Goal: Task Accomplishment & Management: Manage account settings

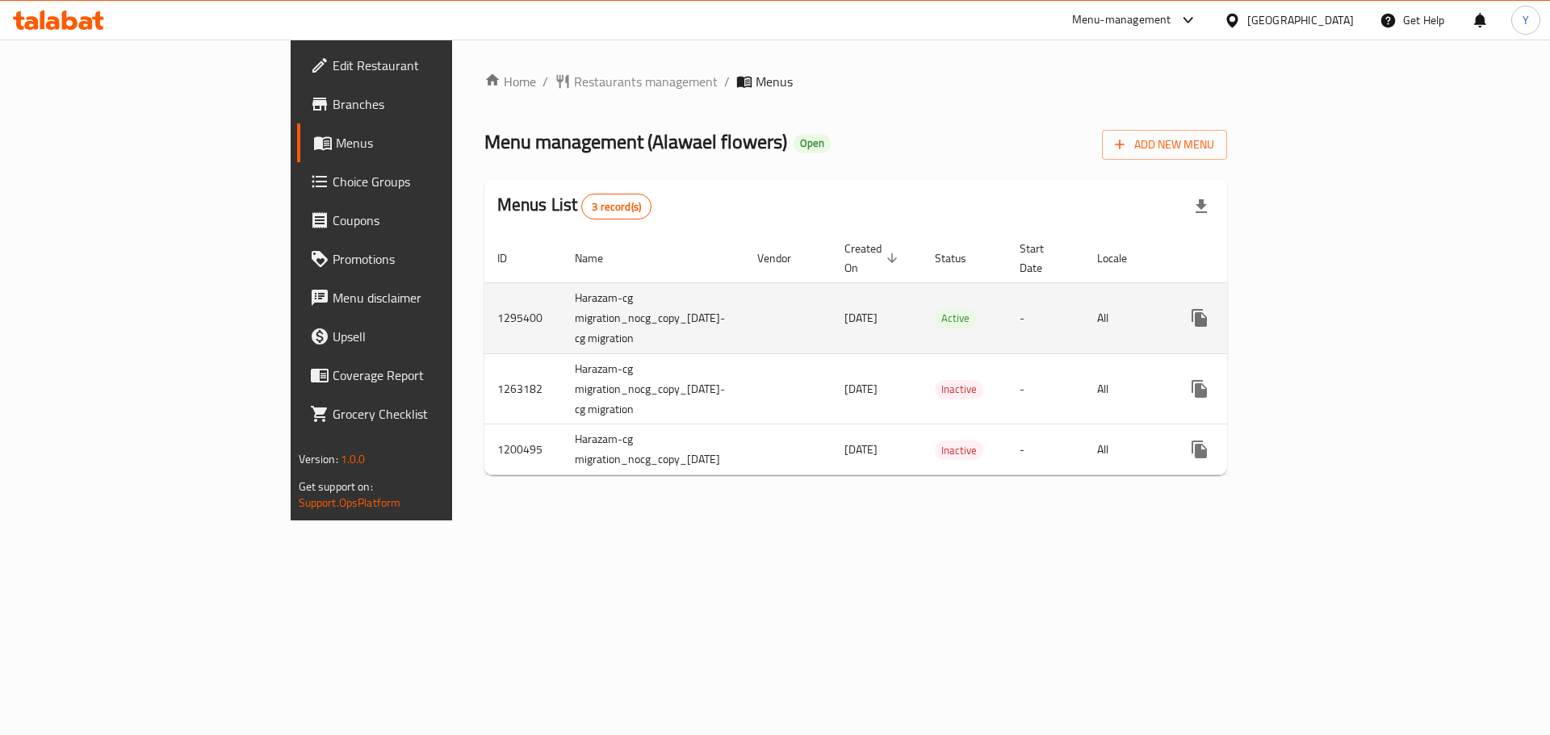
click at [1325, 308] on icon "enhanced table" at bounding box center [1315, 317] width 19 height 19
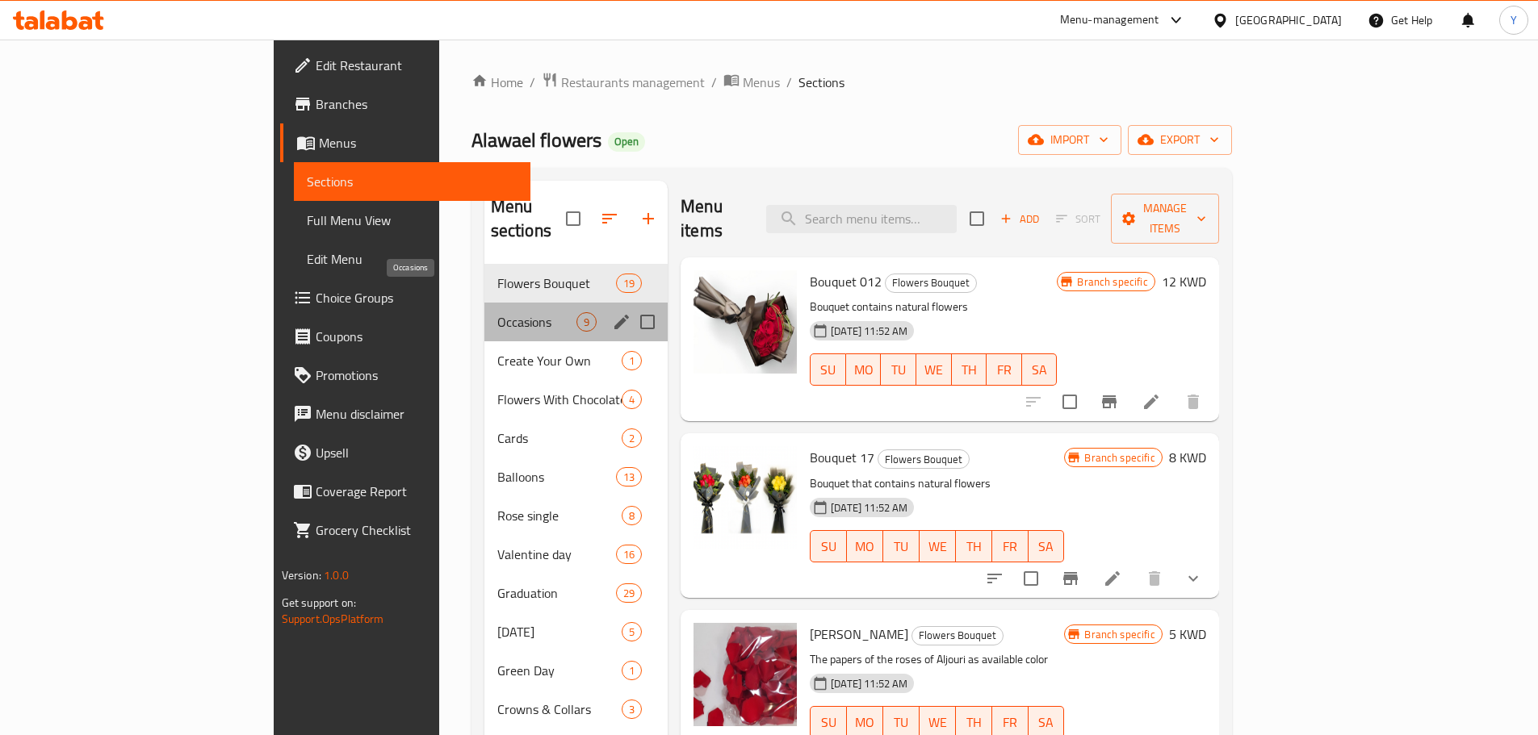
click at [497, 312] on span "Occasions" at bounding box center [536, 321] width 79 height 19
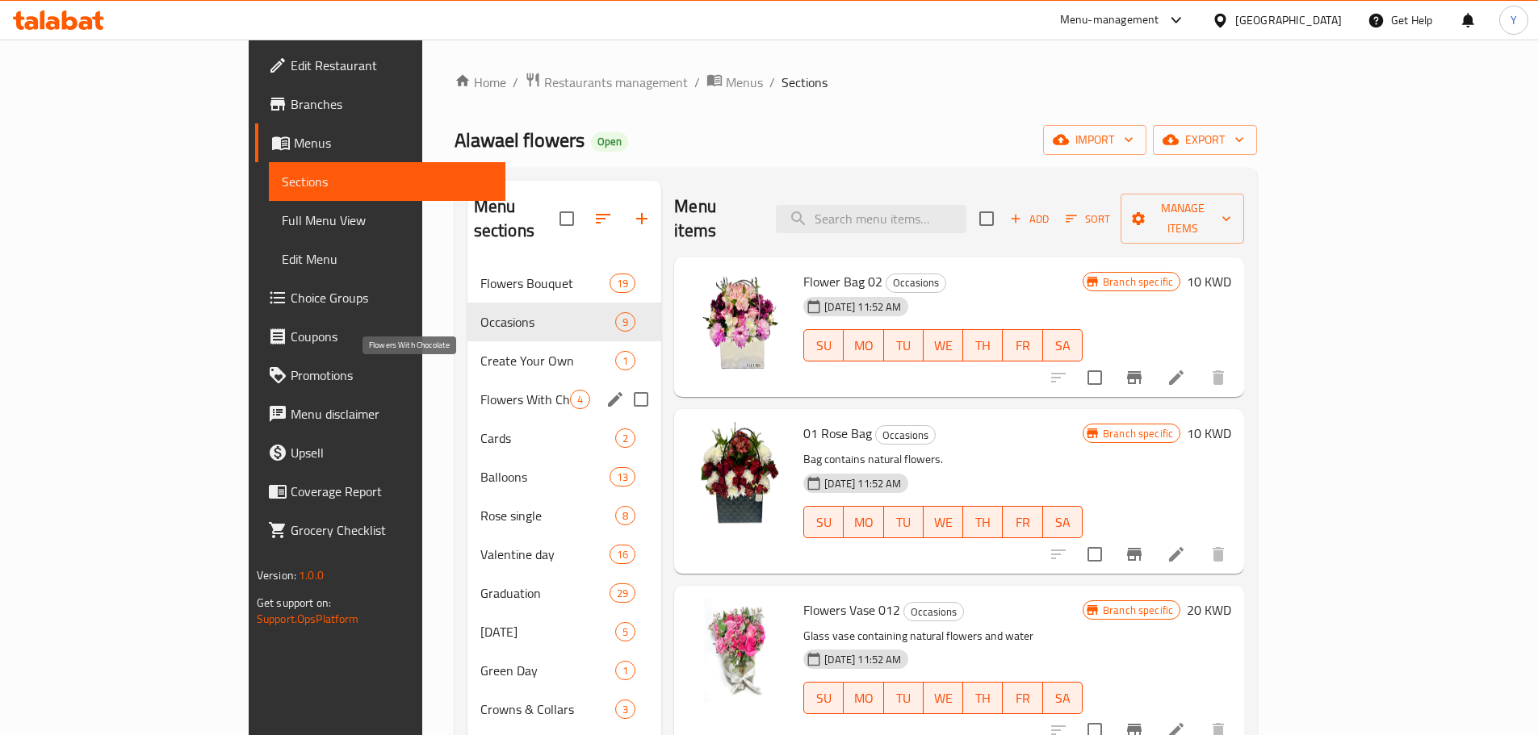
click at [480, 390] on span "Flowers With Chocolate" at bounding box center [525, 399] width 90 height 19
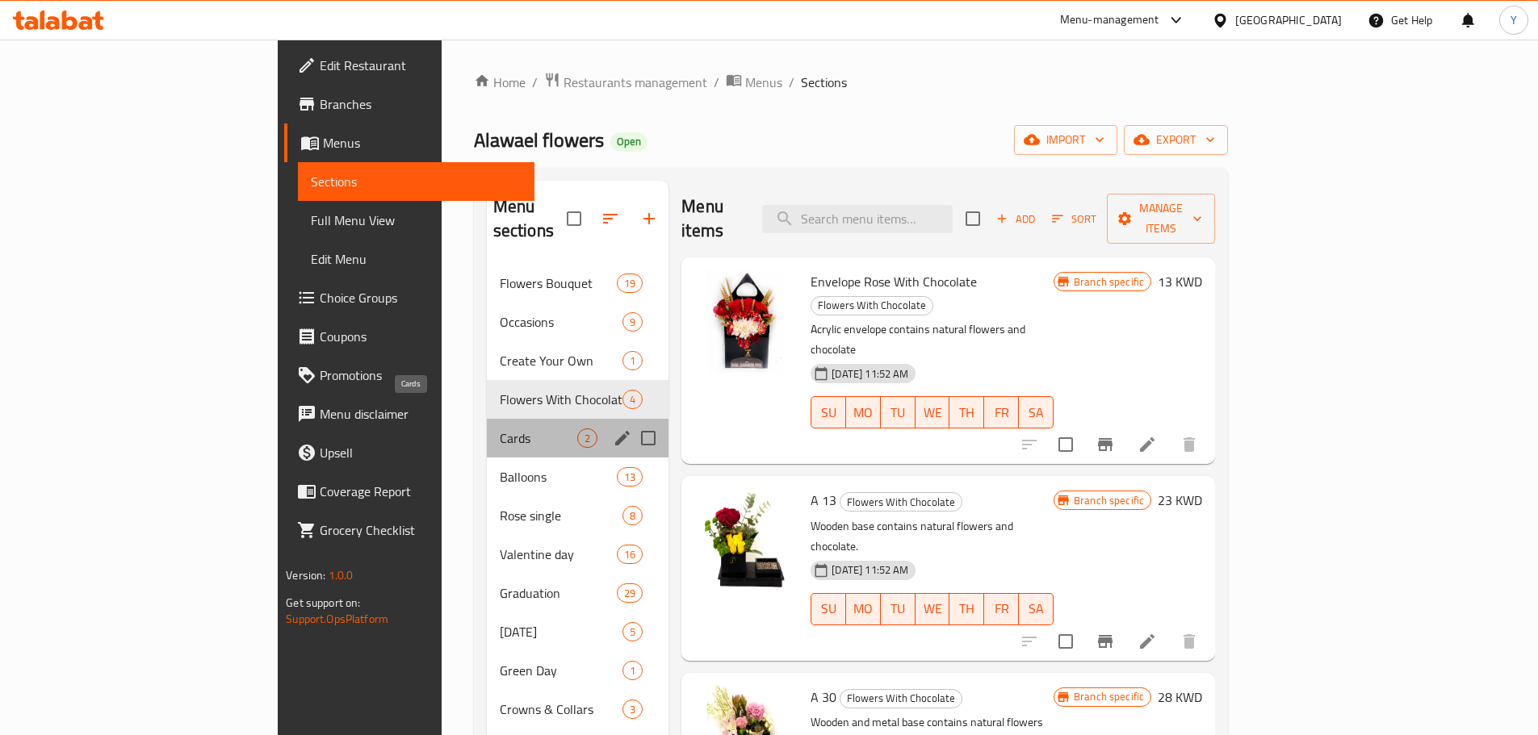
click at [500, 429] on span "Cards" at bounding box center [538, 438] width 77 height 19
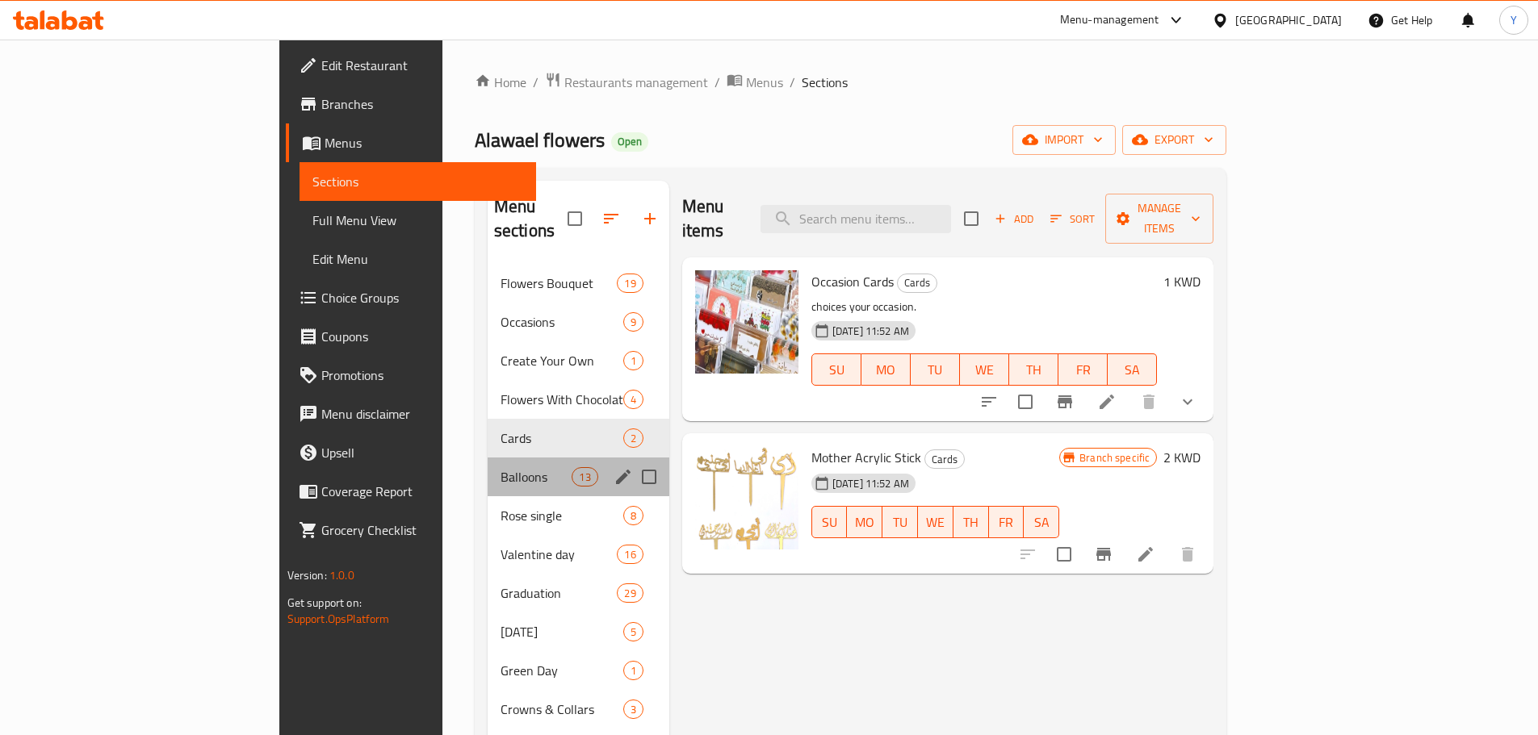
click at [488, 458] on div "Balloons 13" at bounding box center [579, 477] width 182 height 39
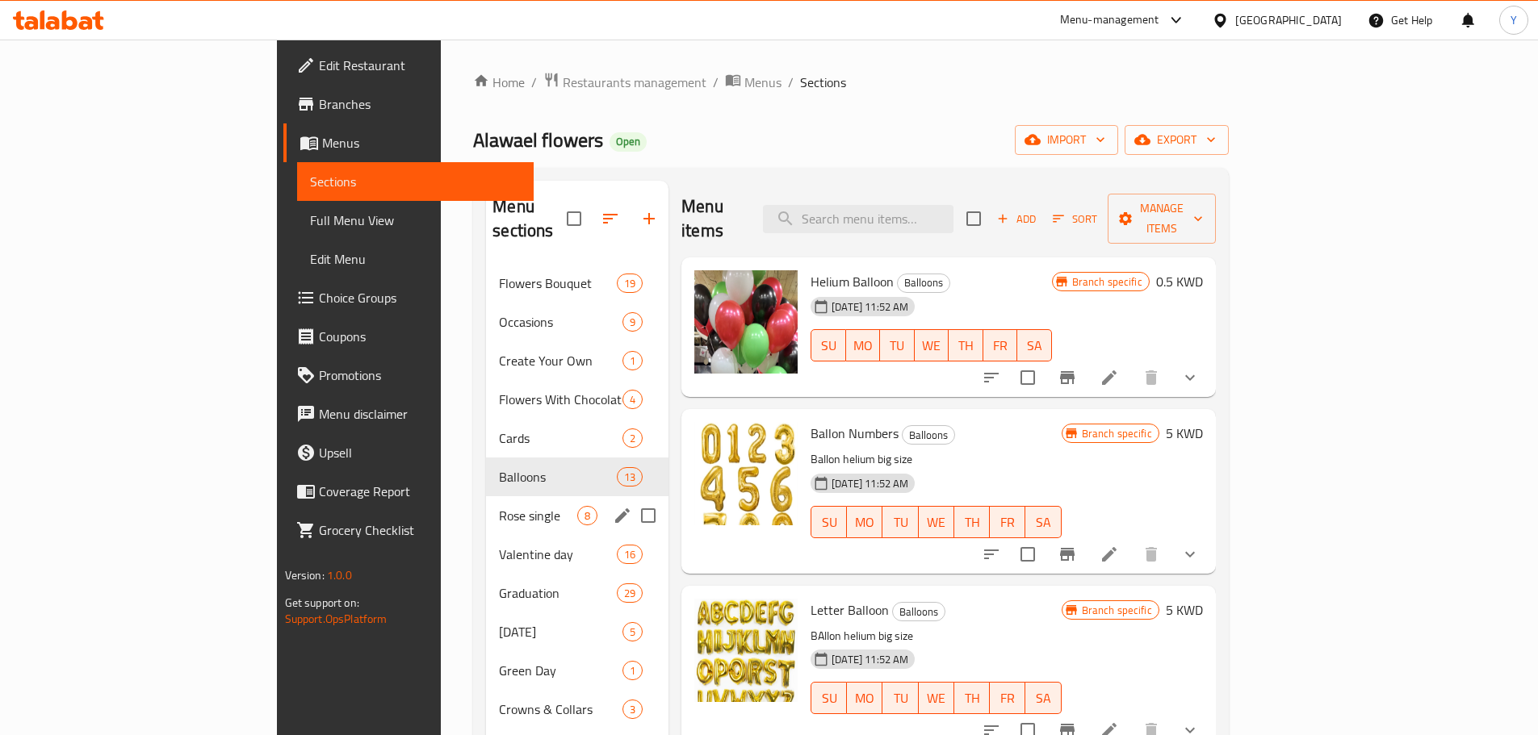
click at [486, 496] on div "Rose single 8" at bounding box center [577, 515] width 182 height 39
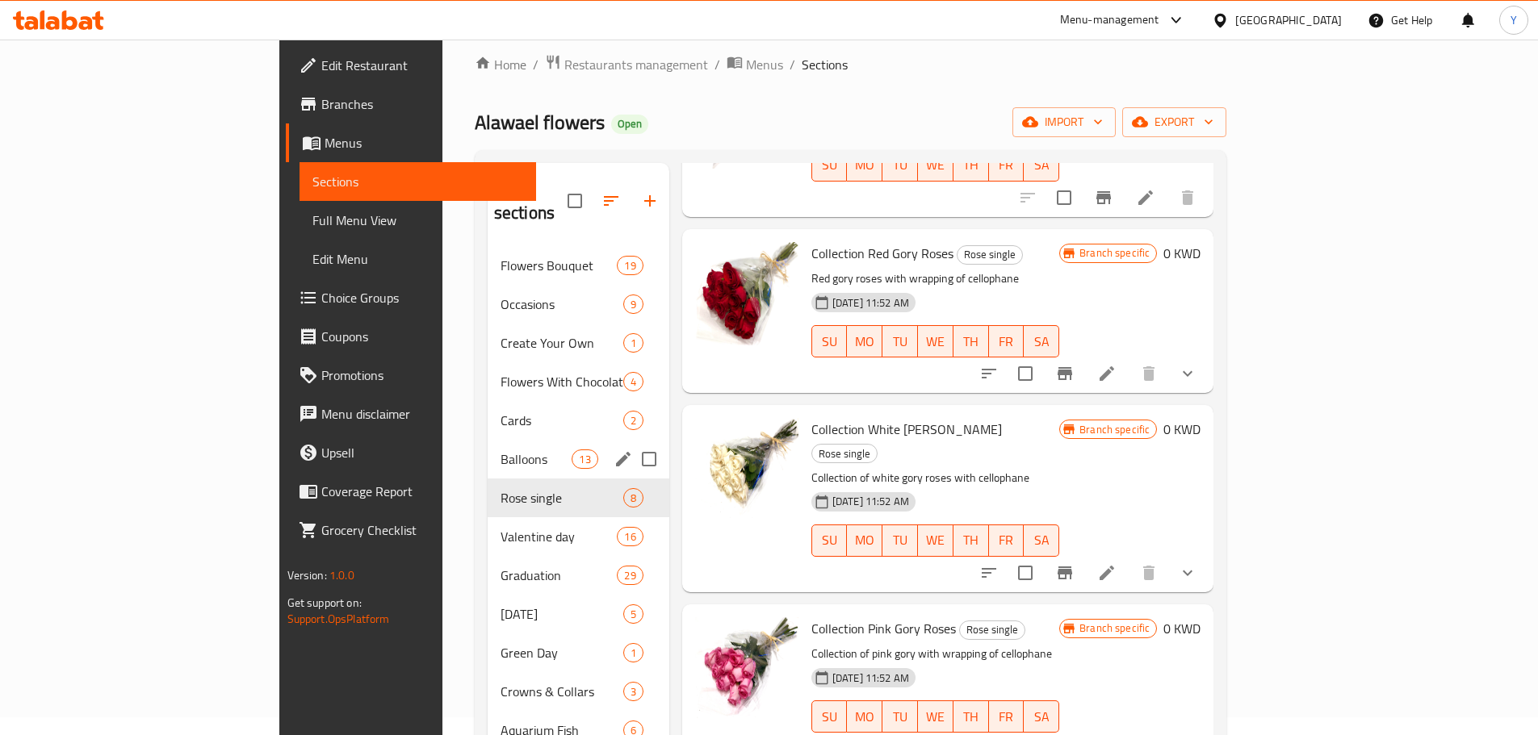
scroll to position [19, 0]
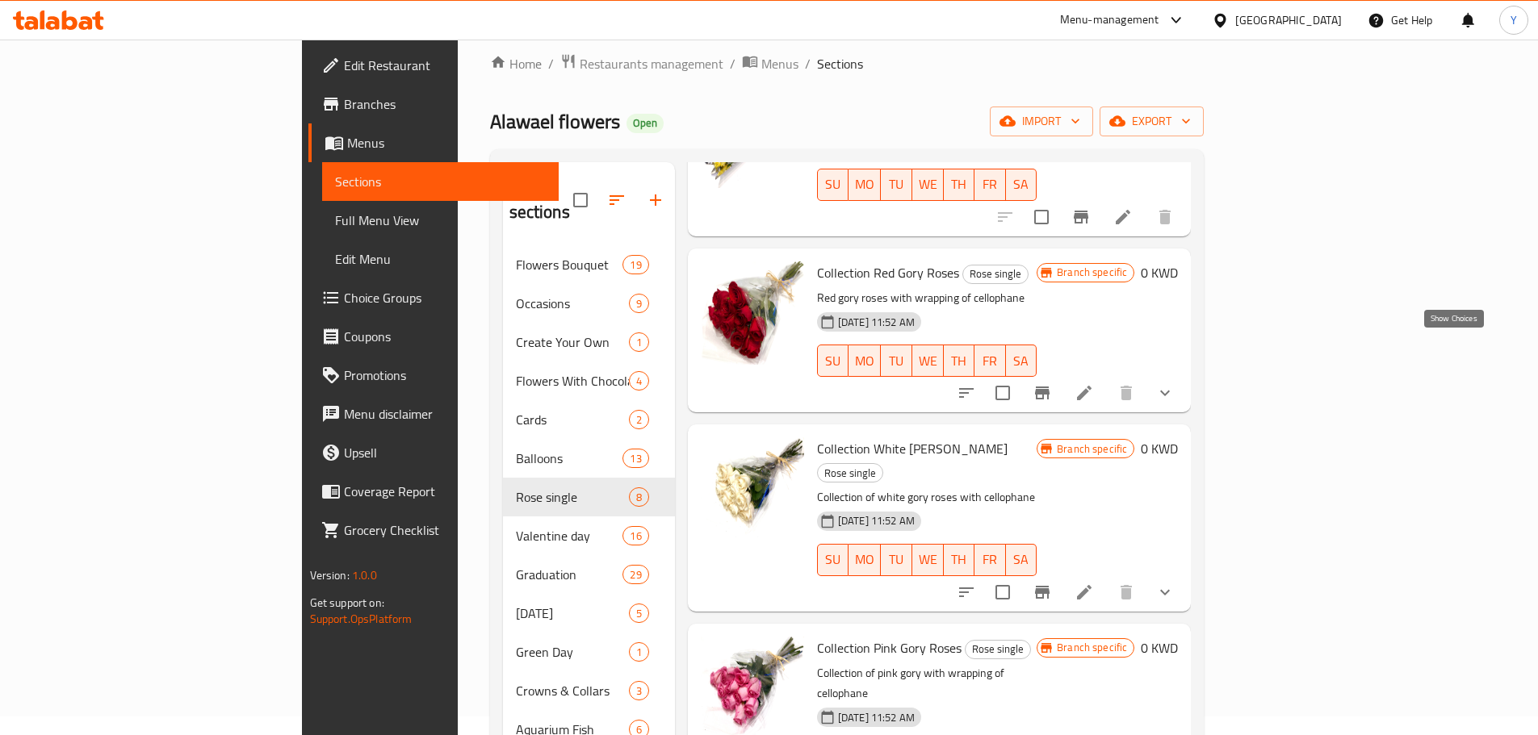
click at [1174, 383] on icon "show more" at bounding box center [1164, 392] width 19 height 19
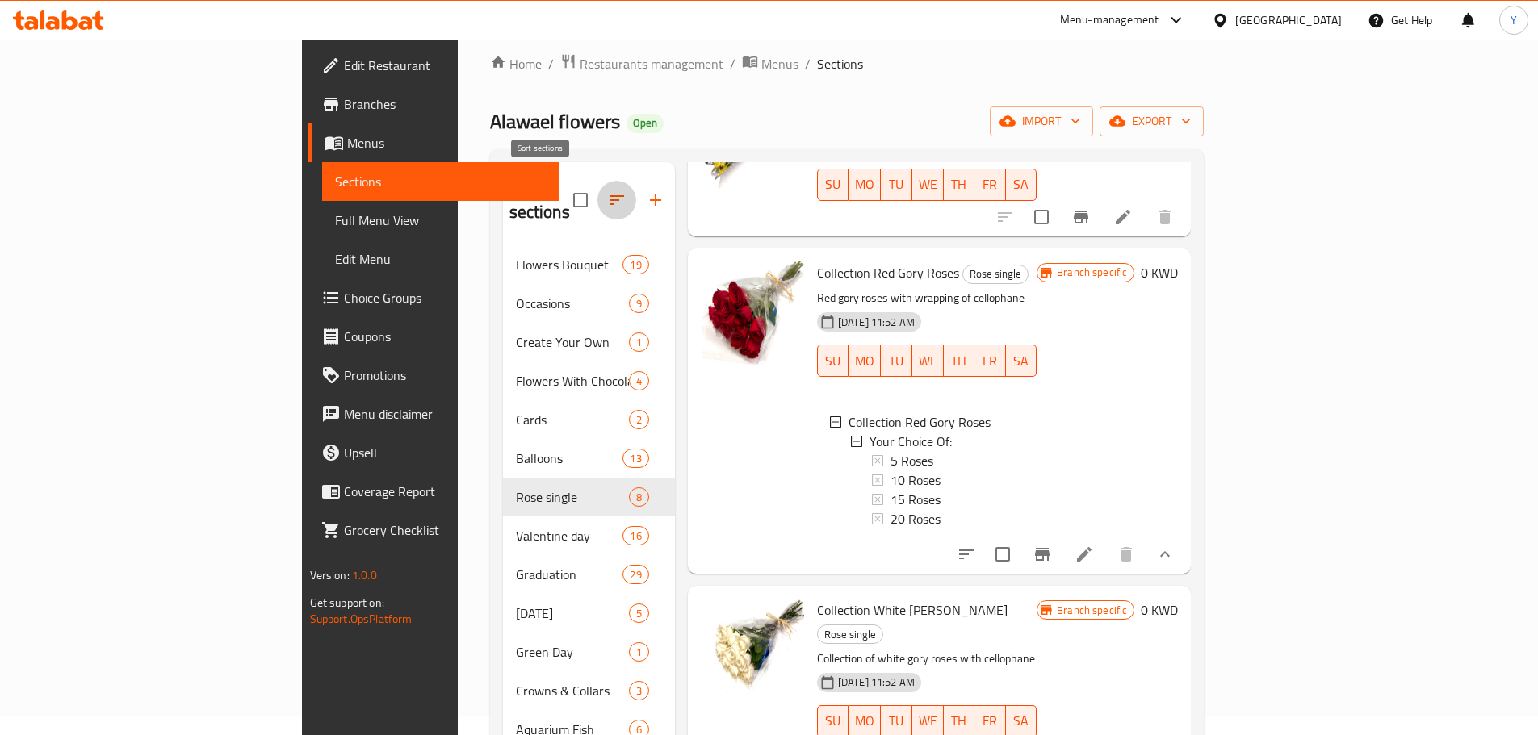
click at [607, 190] on icon "button" at bounding box center [616, 199] width 19 height 19
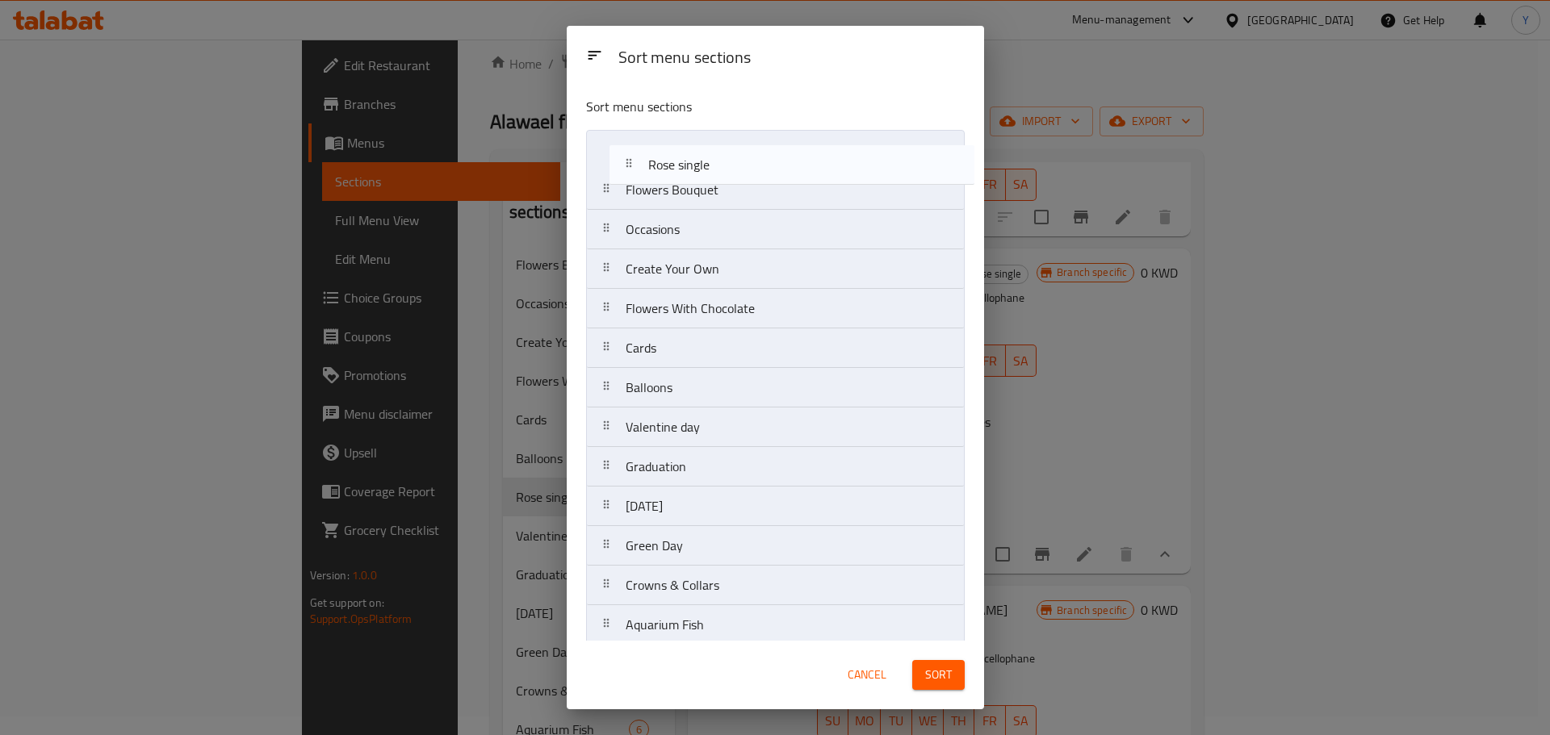
drag, startPoint x: 694, startPoint y: 400, endPoint x: 716, endPoint y: 160, distance: 241.5
click at [716, 160] on nav "Flowers Bouquet Occasions Create Your Own Flowers With Chocolate Cards Balloons…" at bounding box center [775, 447] width 379 height 634
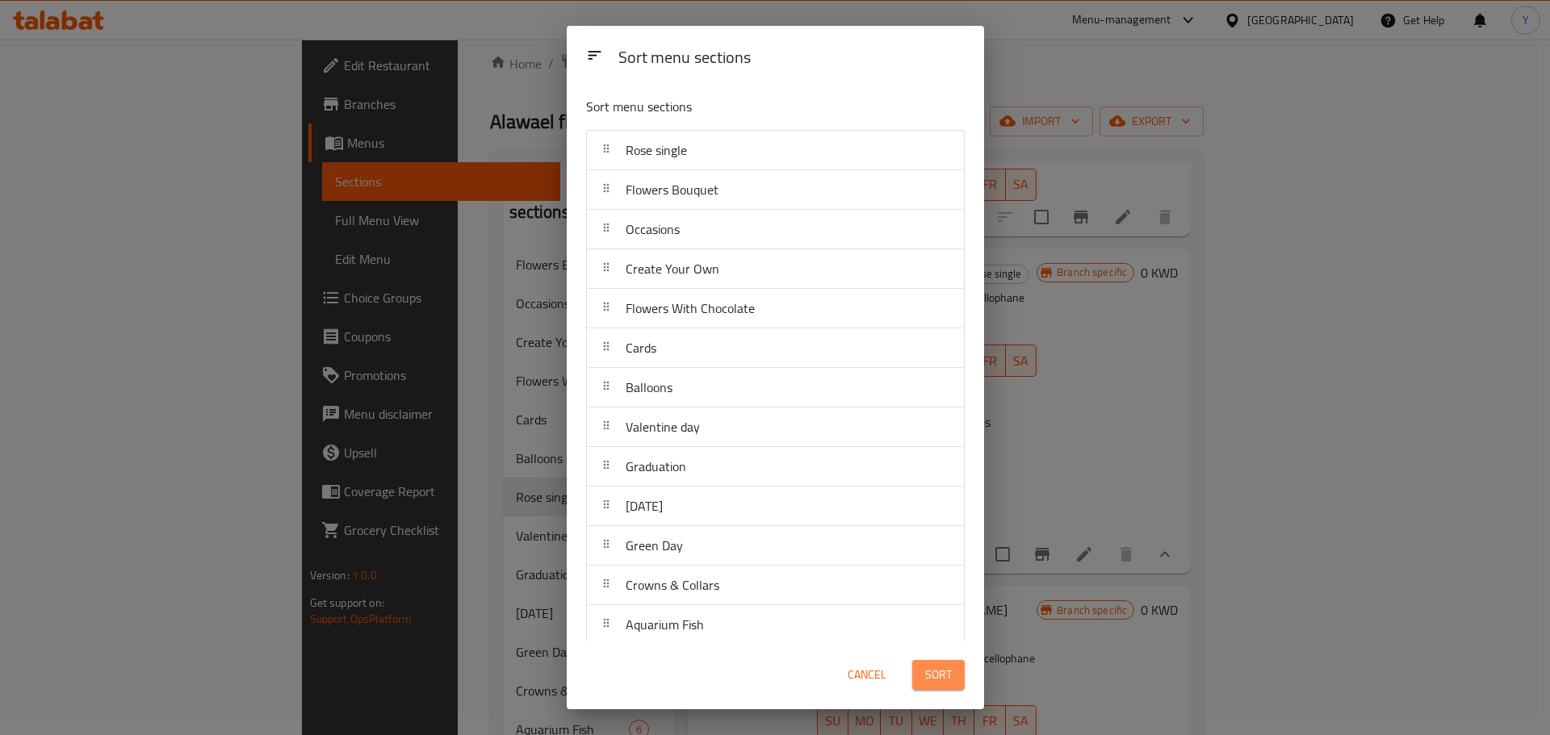
click at [940, 672] on span "Sort" at bounding box center [938, 675] width 27 height 20
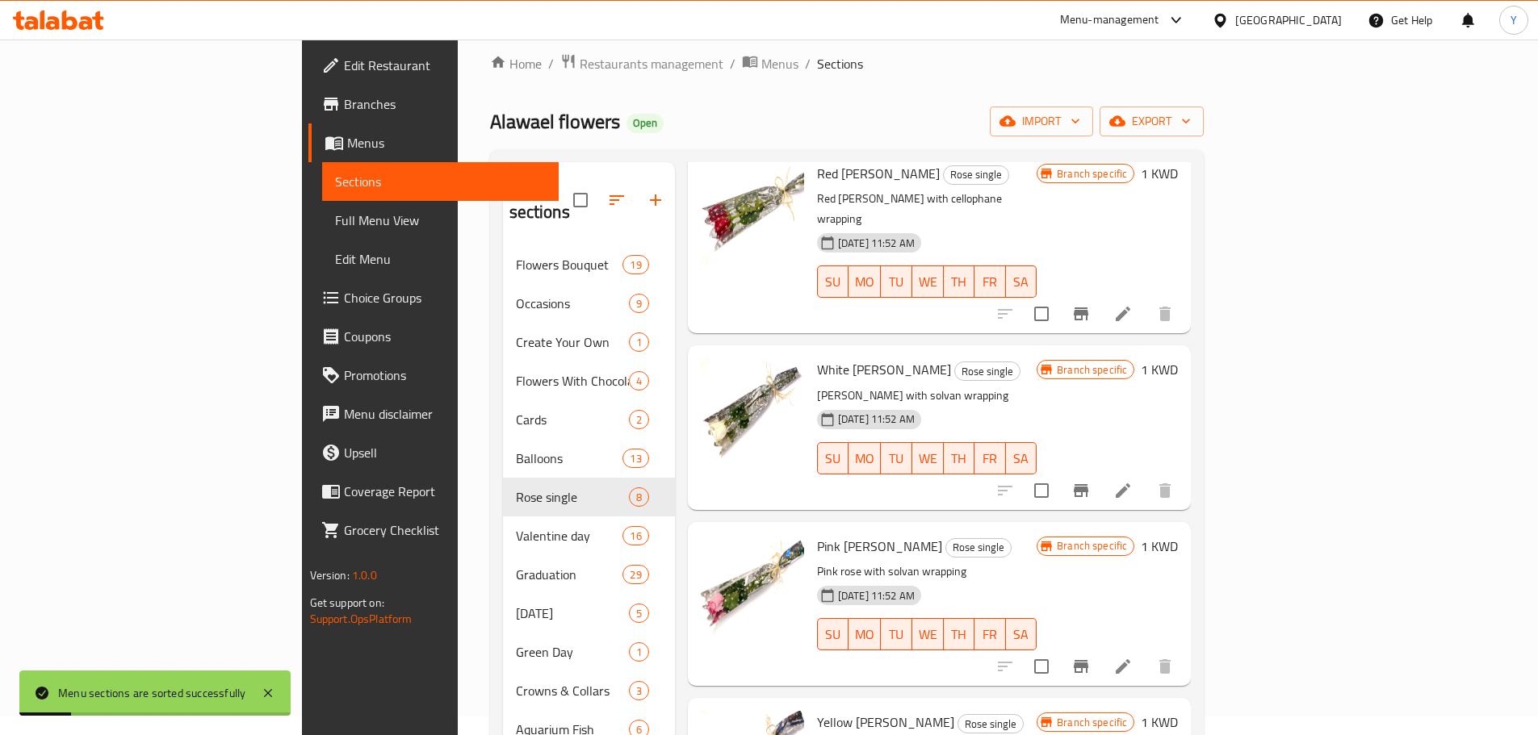
scroll to position [0, 0]
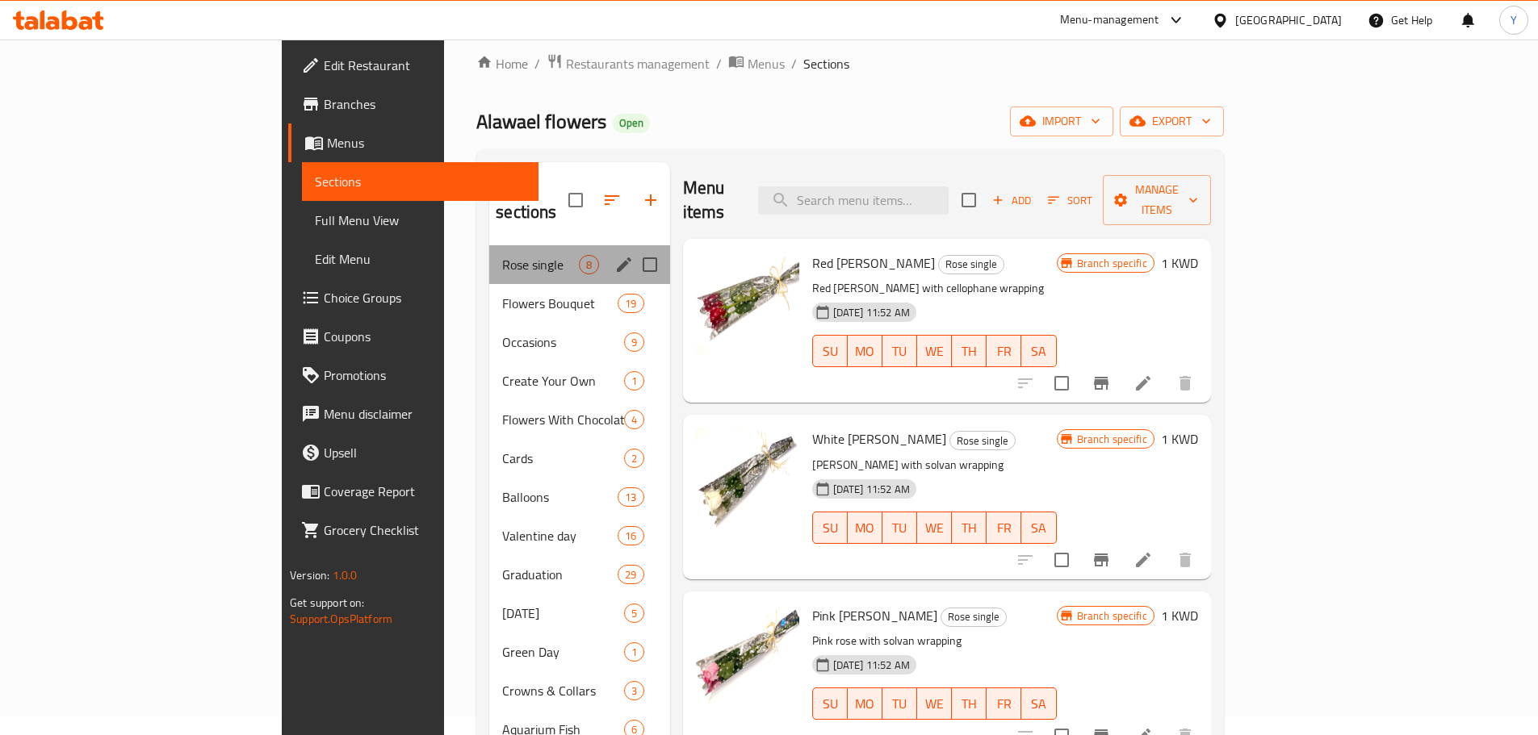
click at [612, 253] on div "Menu sections" at bounding box center [624, 265] width 24 height 24
click at [614, 255] on icon "edit" at bounding box center [623, 264] width 19 height 19
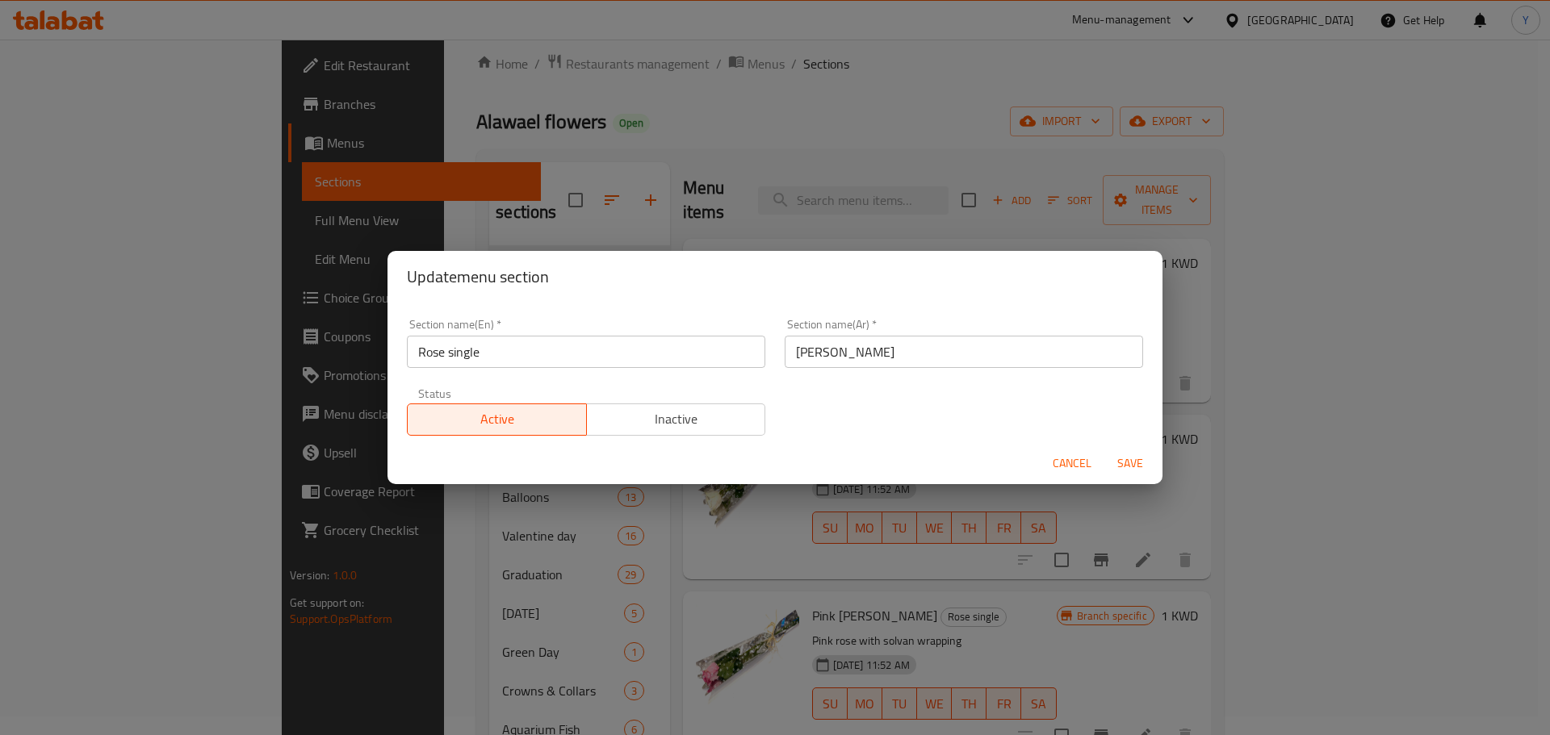
click at [1057, 466] on span "Cancel" at bounding box center [1072, 464] width 39 height 20
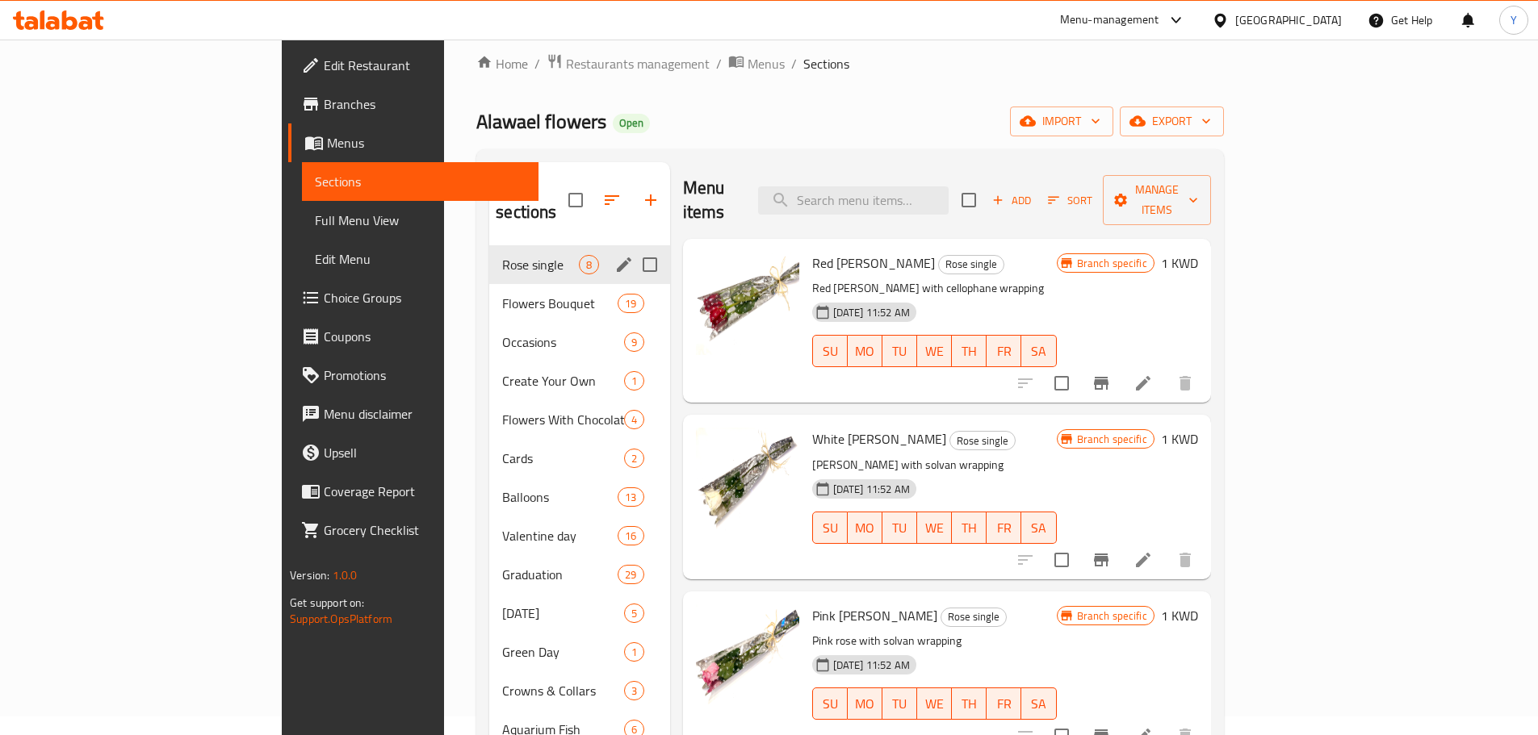
click at [994, 205] on div "Menu items Add Sort Manage items" at bounding box center [947, 200] width 528 height 77
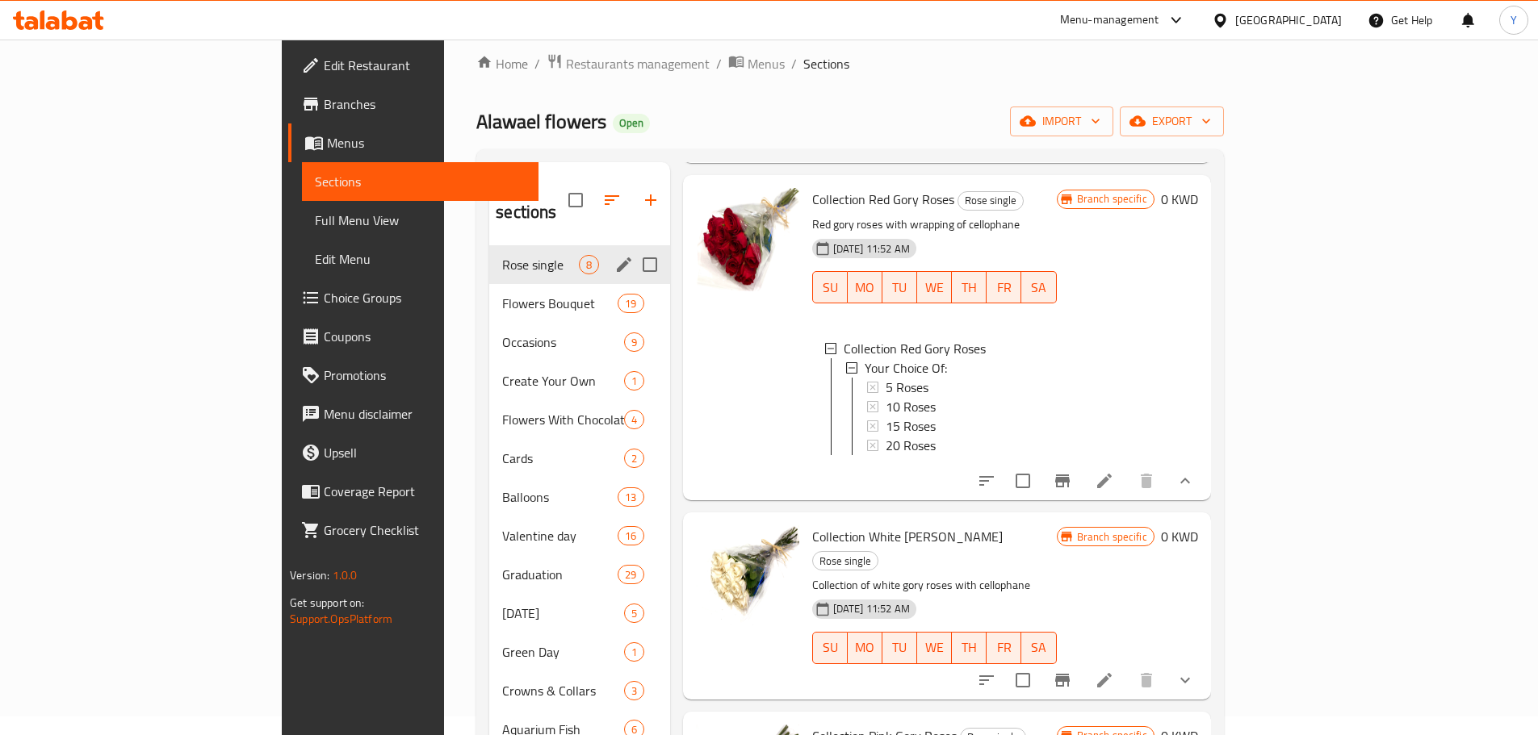
scroll to position [890, 0]
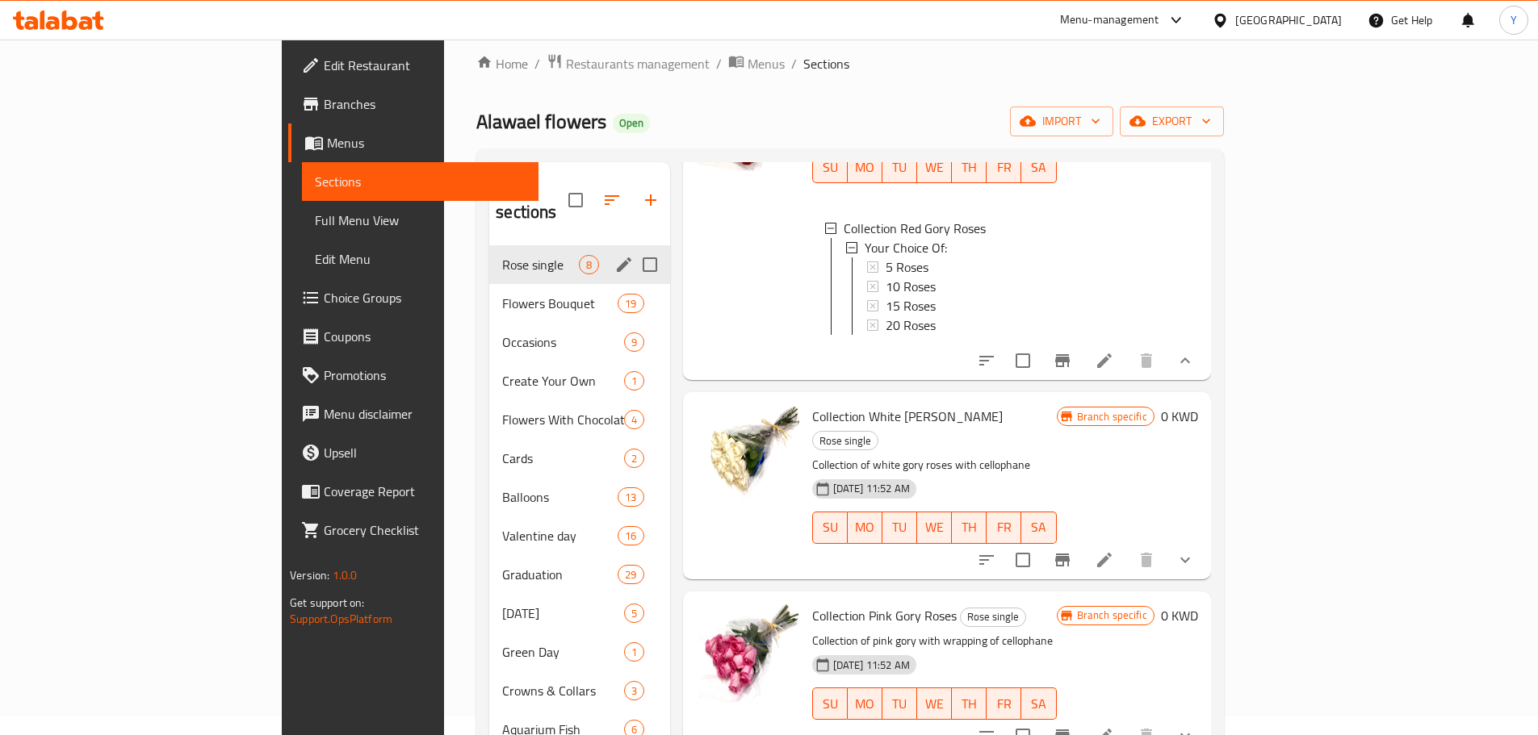
click at [1056, 455] on p "Collection of white gory roses with cellophane" at bounding box center [934, 465] width 245 height 20
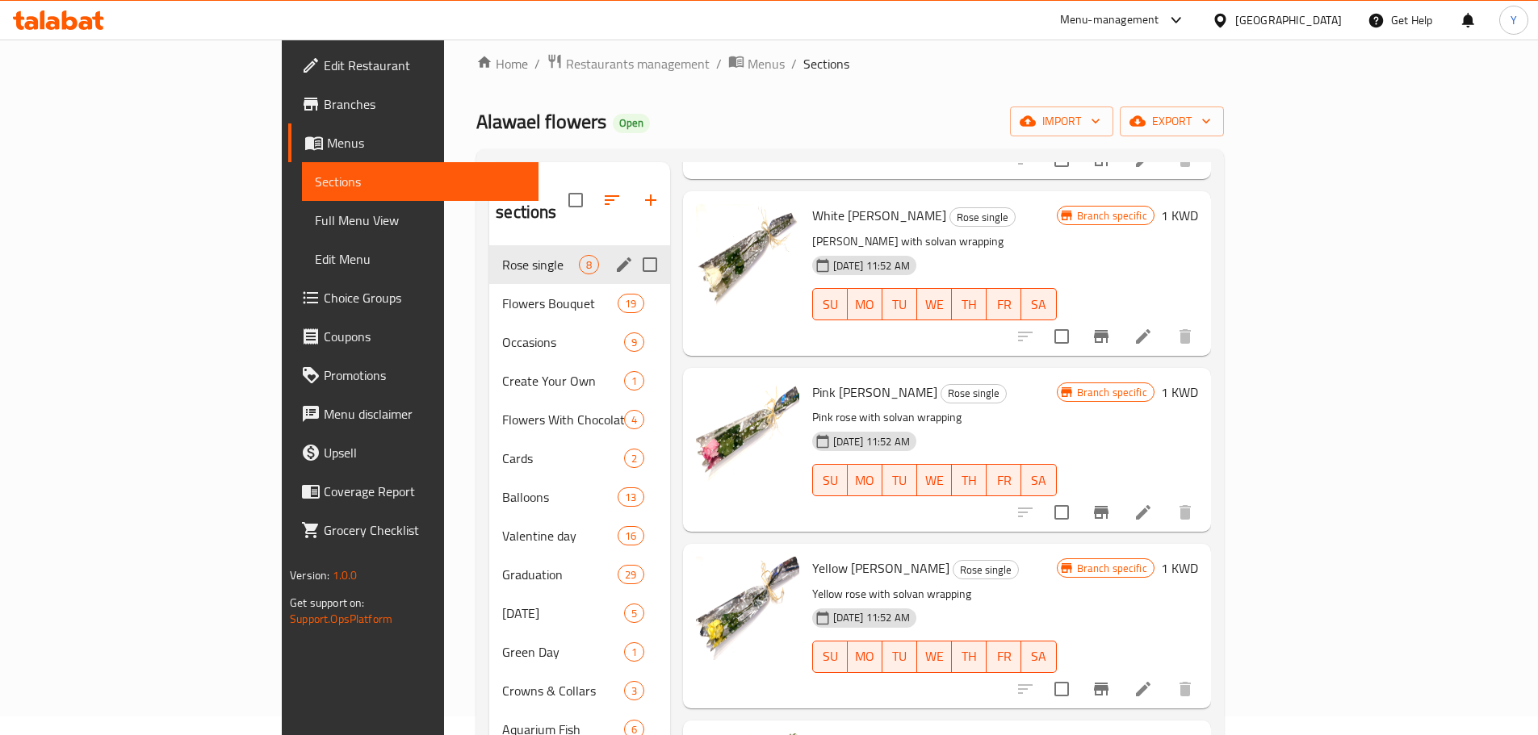
scroll to position [0, 0]
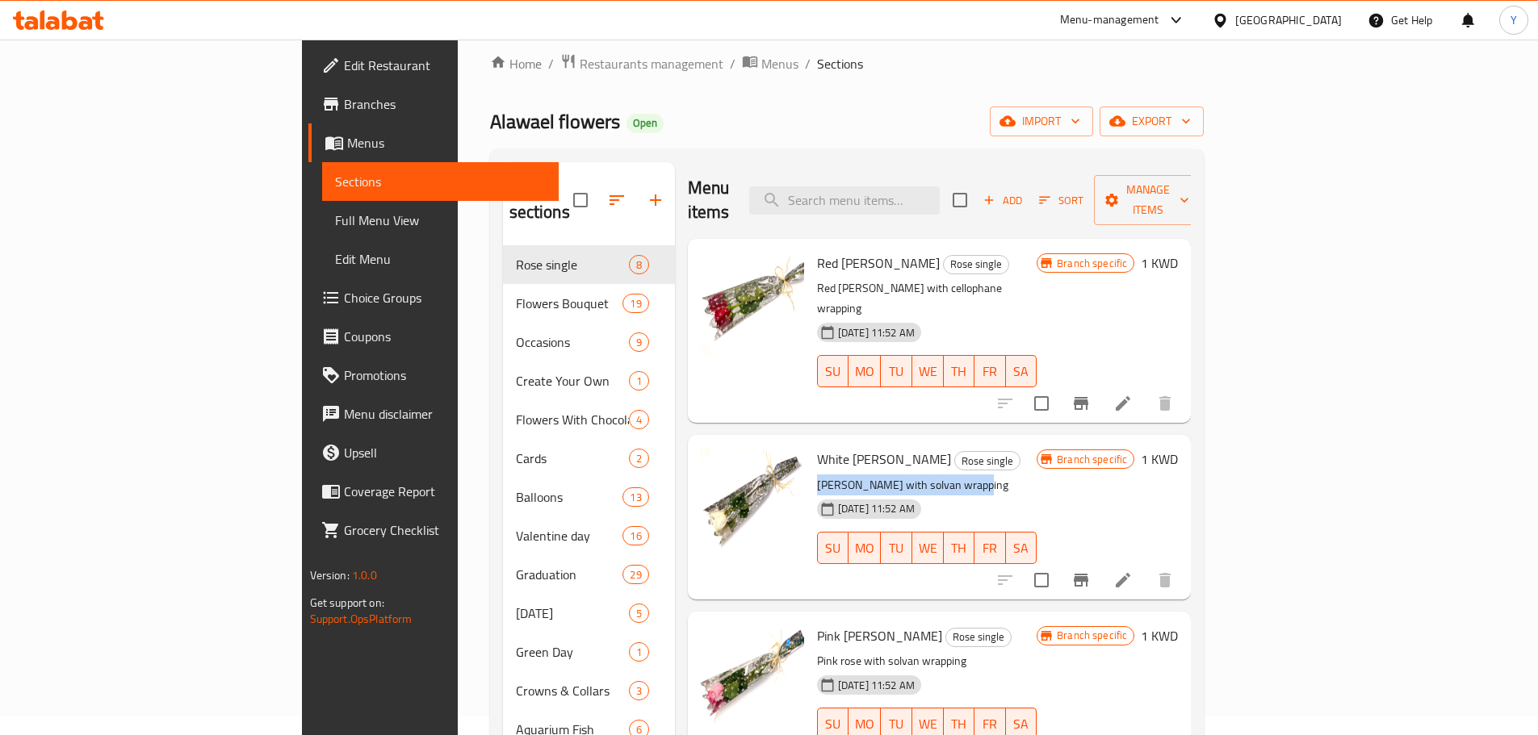
drag, startPoint x: 1004, startPoint y: 394, endPoint x: 959, endPoint y: 428, distance: 56.5
click at [959, 435] on div "White Gory [PERSON_NAME] single [PERSON_NAME] with solvan wrapping [DATE] 11:52…" at bounding box center [940, 517] width 504 height 164
click at [959, 442] on div "White Gory [PERSON_NAME] single [PERSON_NAME] with solvan wrapping [DATE] 11:52…" at bounding box center [926, 517] width 232 height 151
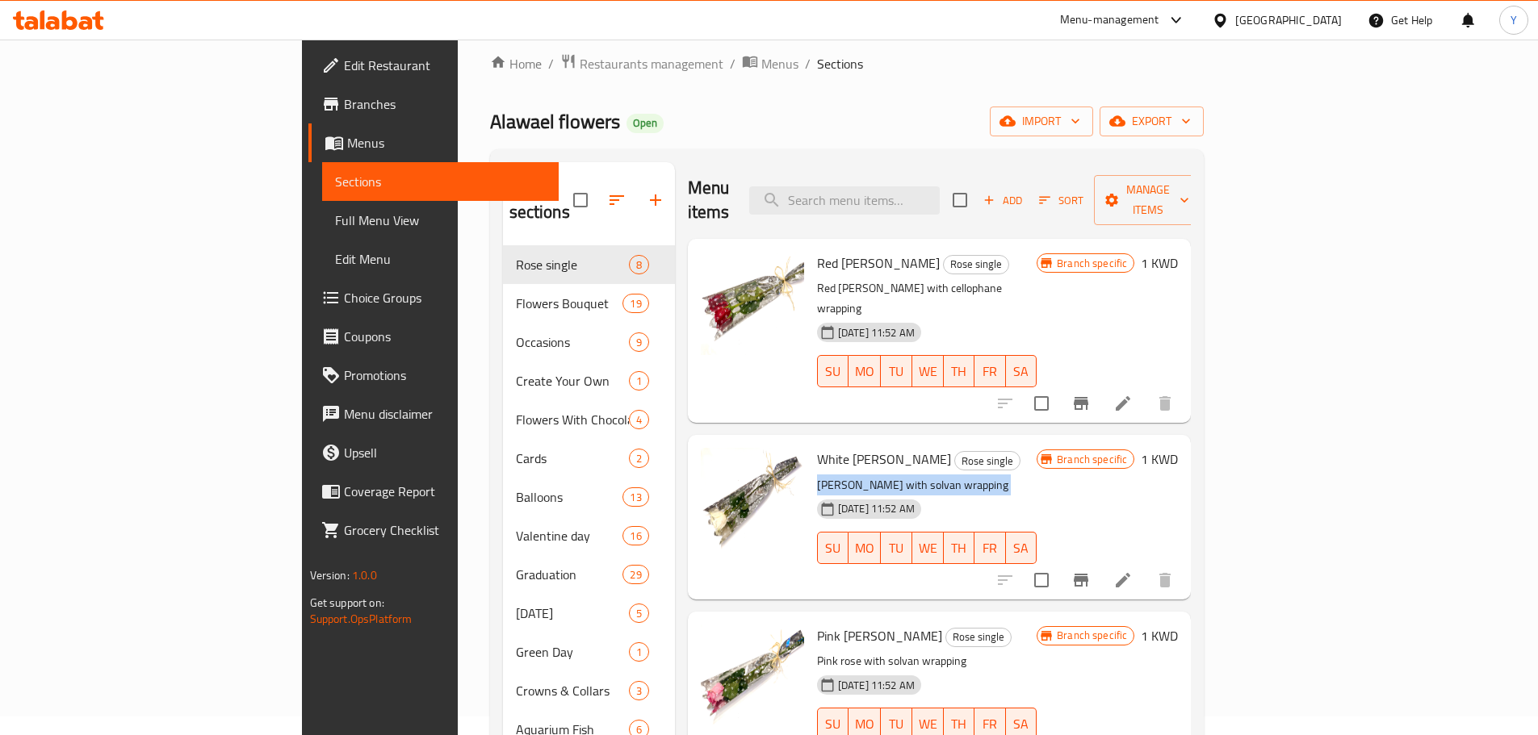
click at [959, 442] on div "White Gory [PERSON_NAME] single [PERSON_NAME] with solvan wrapping [DATE] 11:52…" at bounding box center [926, 517] width 232 height 151
click at [885, 442] on div "White Gory [PERSON_NAME] single [PERSON_NAME] with solvan wrapping [DATE] 11:52…" at bounding box center [926, 517] width 232 height 151
click at [948, 493] on div "[DATE] 11:52 AM SU MO TU WE TH FR SA" at bounding box center [926, 536] width 232 height 87
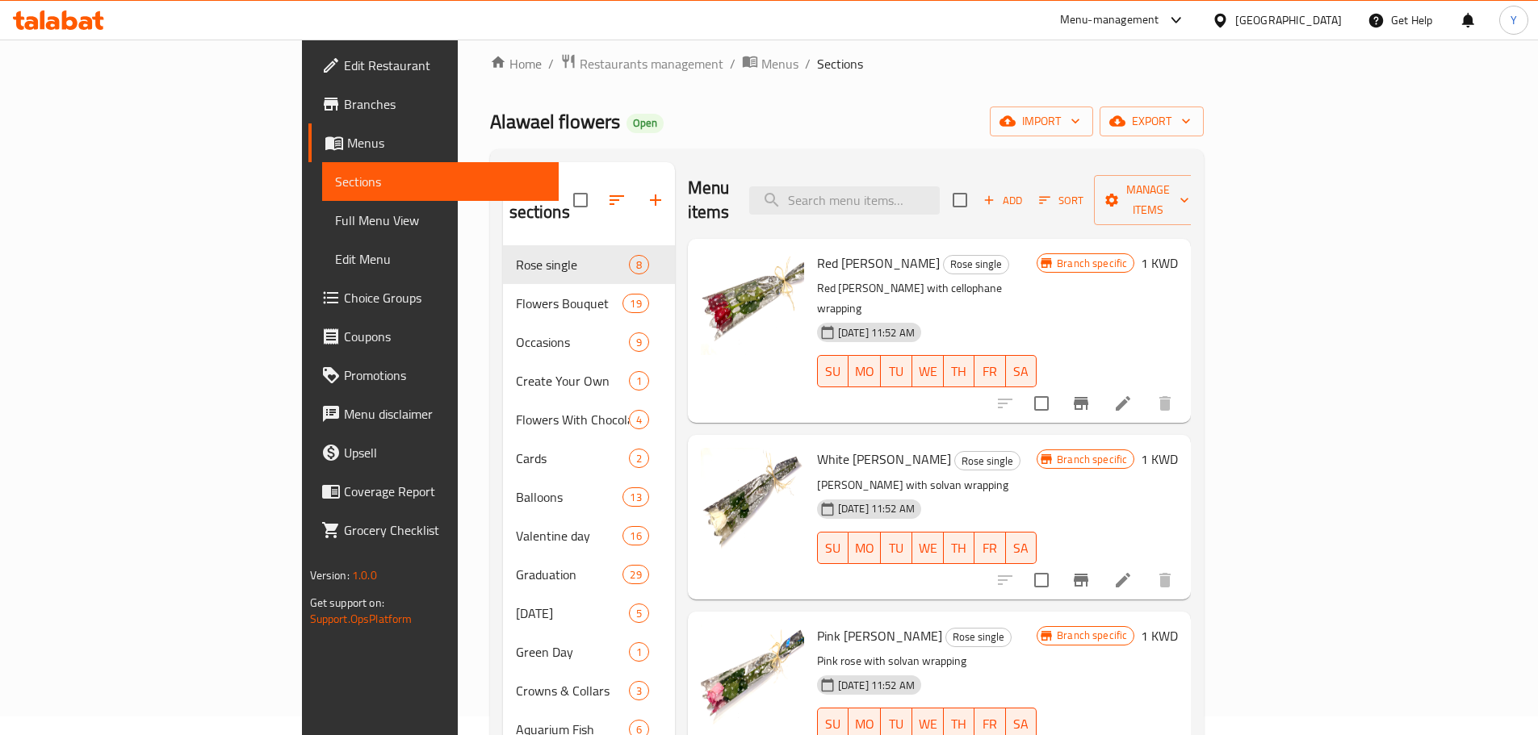
click at [877, 475] on p "[PERSON_NAME] with solvan wrapping" at bounding box center [927, 485] width 220 height 20
drag, startPoint x: 877, startPoint y: 433, endPoint x: 980, endPoint y: 447, distance: 103.5
click at [980, 475] on p "[PERSON_NAME] with solvan wrapping" at bounding box center [927, 485] width 220 height 20
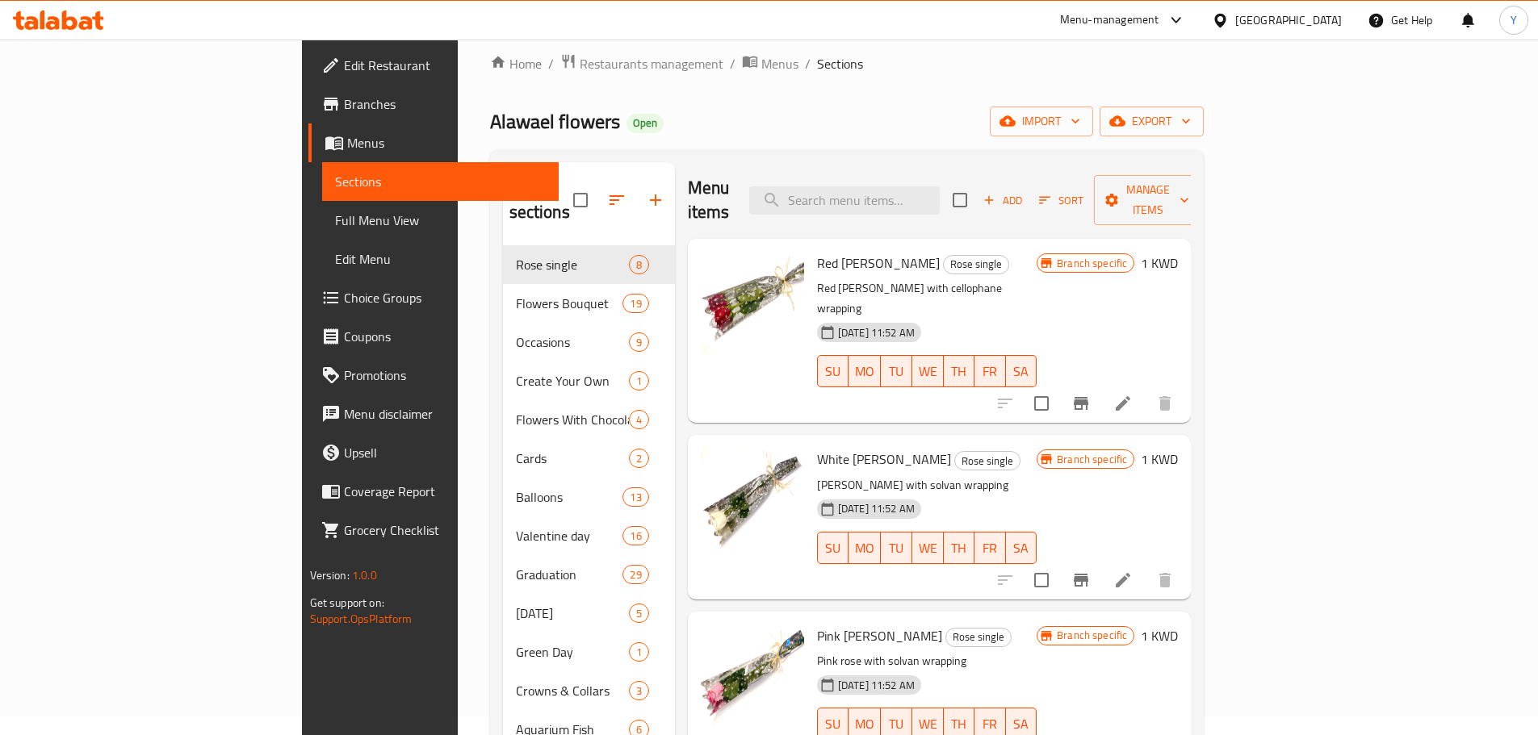
click at [870, 278] on p "Red [PERSON_NAME] with cellophane wrapping" at bounding box center [927, 298] width 220 height 40
drag, startPoint x: 870, startPoint y: 257, endPoint x: 1005, endPoint y: 273, distance: 135.7
click at [1005, 273] on div "Red [PERSON_NAME] [PERSON_NAME] single Red [PERSON_NAME] with cellophane wrappi…" at bounding box center [926, 330] width 232 height 171
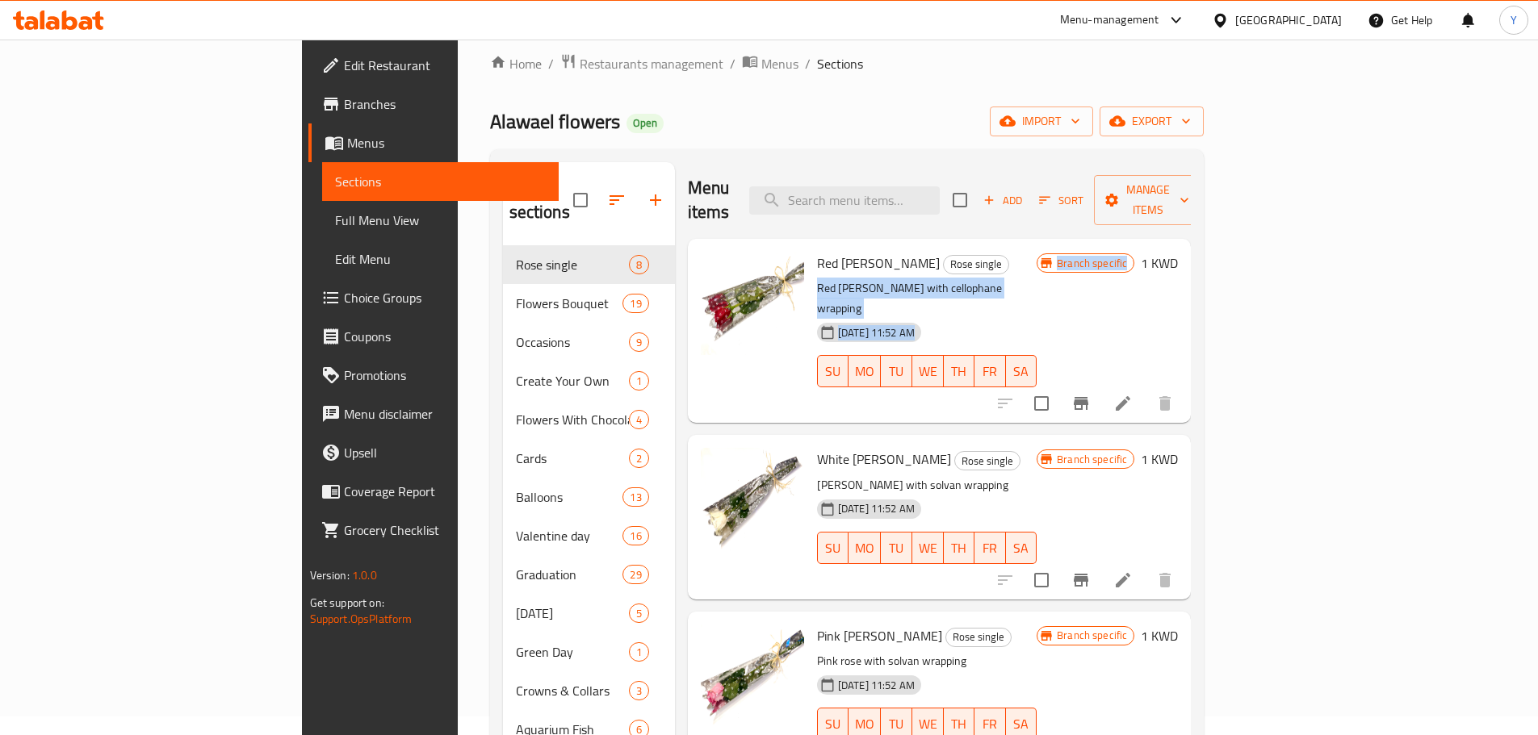
click at [1005, 316] on div "[DATE] 11:52 AM SU MO TU WE TH FR SA" at bounding box center [926, 359] width 232 height 87
click at [848, 325] on span "[DATE] 11:52 AM" at bounding box center [876, 332] width 90 height 15
drag, startPoint x: 848, startPoint y: 294, endPoint x: 956, endPoint y: 278, distance: 108.6
click at [956, 316] on div "[DATE] 11:52 AM SU MO TU WE TH FR SA" at bounding box center [926, 359] width 232 height 87
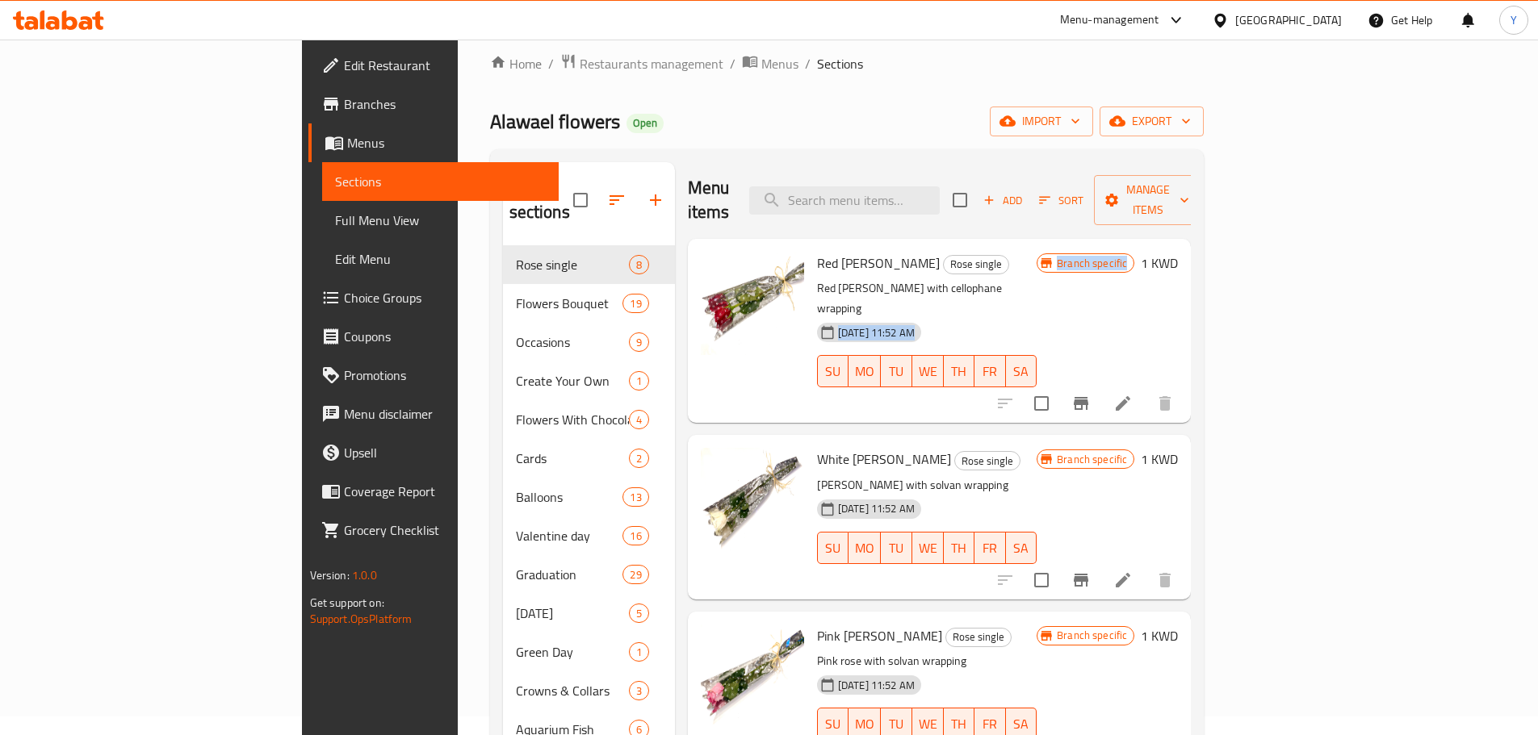
click at [956, 316] on div "[DATE] 11:52 AM SU MO TU WE TH FR SA" at bounding box center [926, 359] width 232 height 87
click at [1022, 278] on p "Red [PERSON_NAME] with cellophane wrapping" at bounding box center [927, 298] width 220 height 40
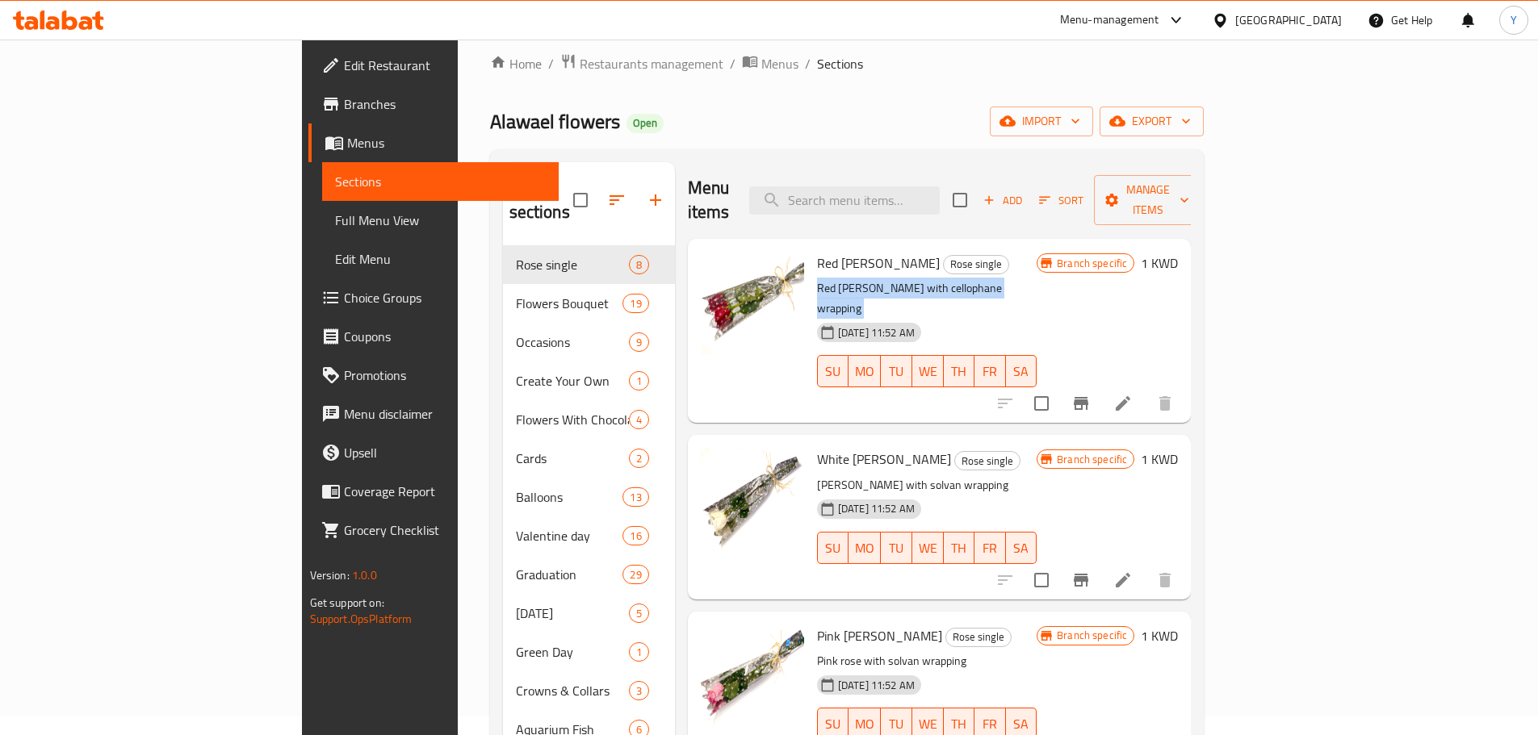
click at [1036, 278] on p "Red [PERSON_NAME] with cellophane wrapping" at bounding box center [927, 298] width 220 height 40
click at [1133, 256] on span "Branch specific" at bounding box center [1091, 263] width 83 height 15
click at [817, 251] on span "Red [PERSON_NAME]" at bounding box center [878, 263] width 123 height 24
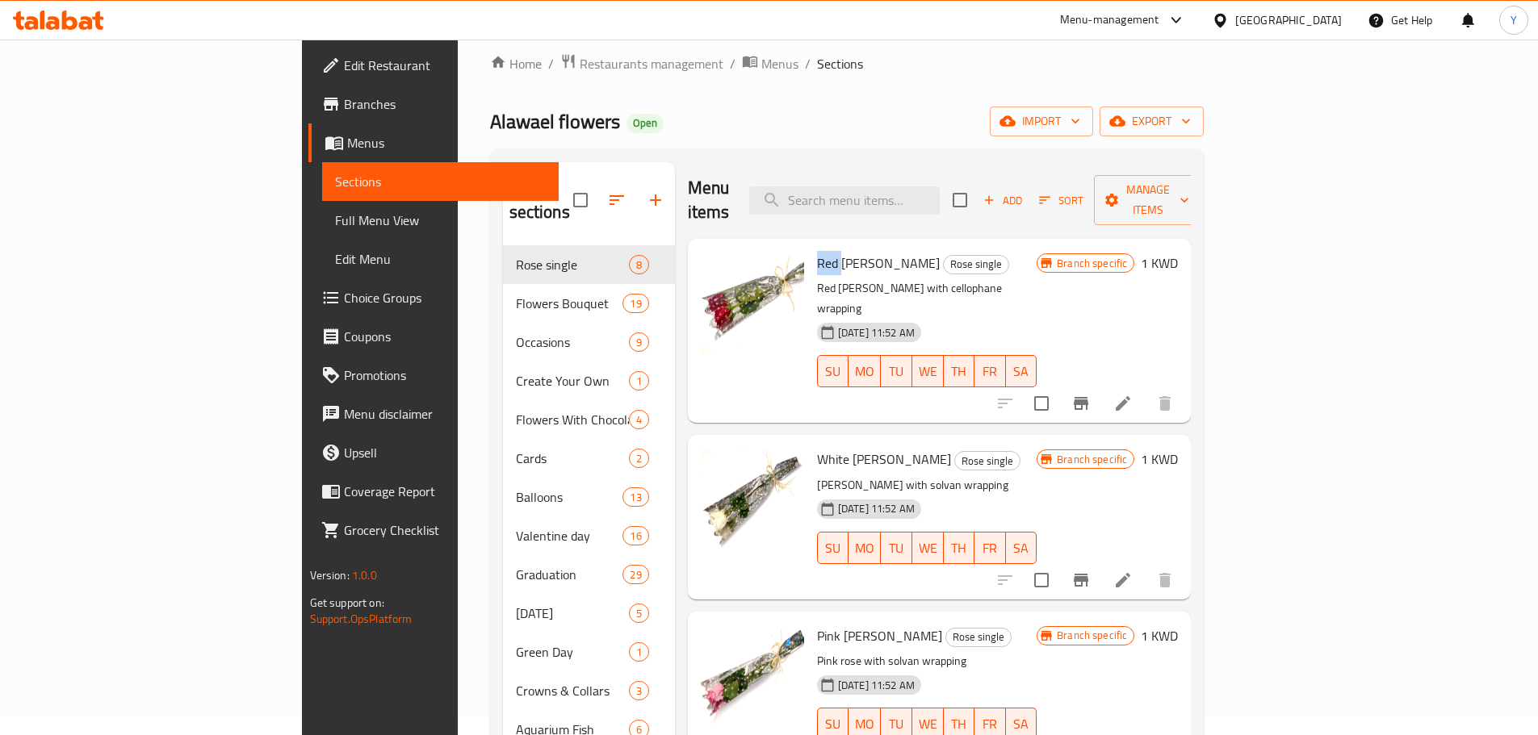
click at [817, 251] on span "Red [PERSON_NAME]" at bounding box center [878, 263] width 123 height 24
drag, startPoint x: 756, startPoint y: 230, endPoint x: 948, endPoint y: 268, distance: 195.8
click at [948, 268] on div "Red [PERSON_NAME] [PERSON_NAME] single Red [PERSON_NAME] with cellophane wrappi…" at bounding box center [926, 330] width 232 height 171
click at [948, 278] on p "Red [PERSON_NAME] with cellophane wrapping" at bounding box center [927, 298] width 220 height 40
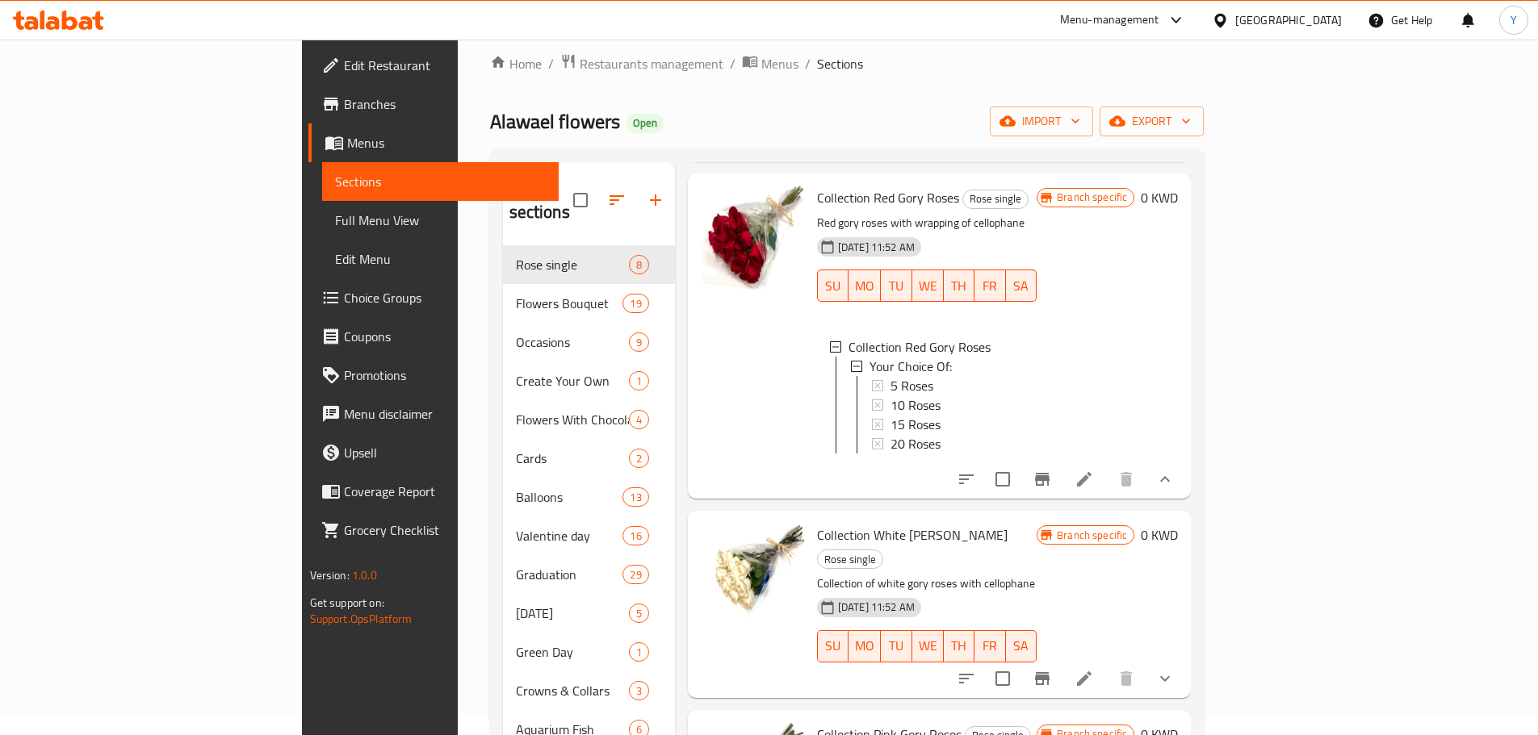
scroll to position [733, 0]
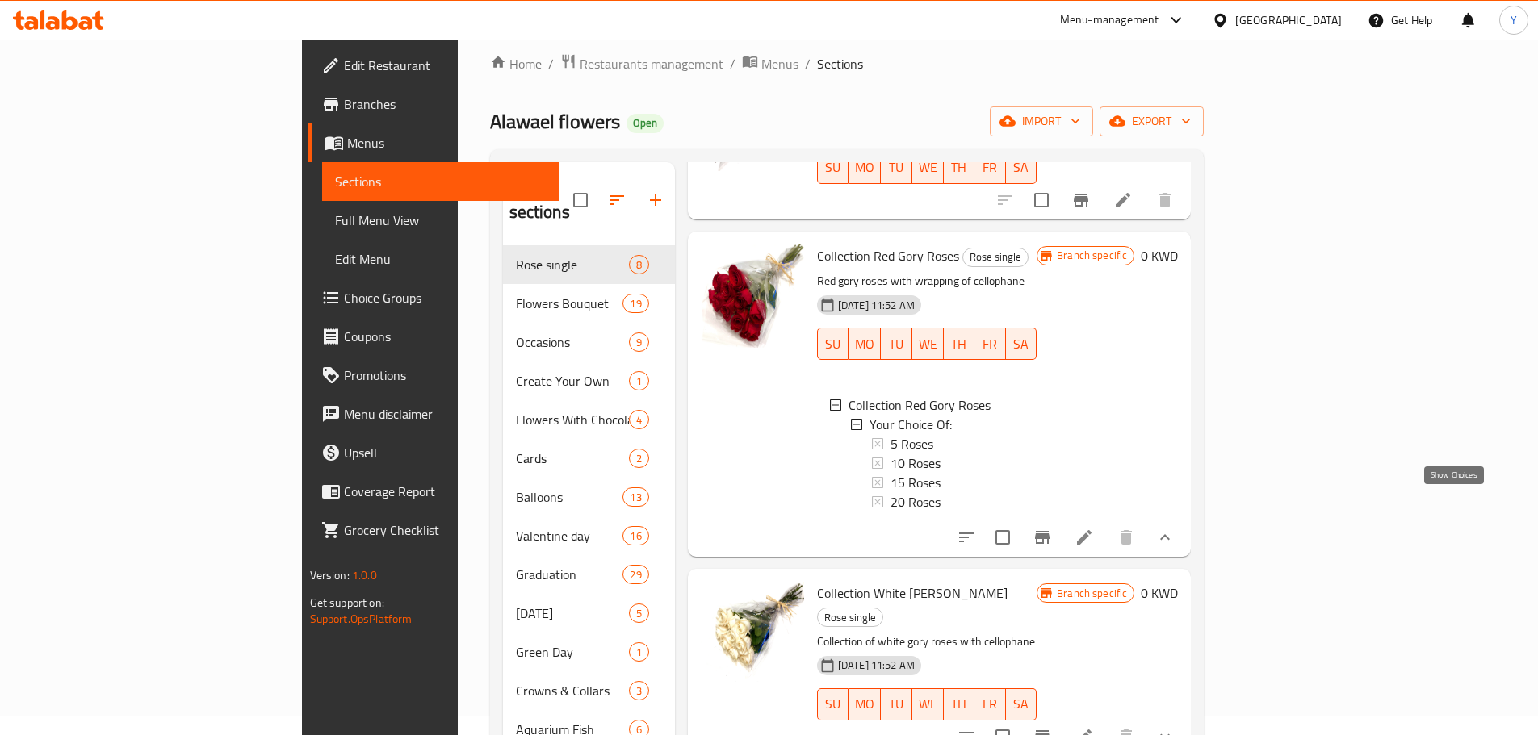
click at [1174, 528] on icon "show more" at bounding box center [1164, 537] width 19 height 19
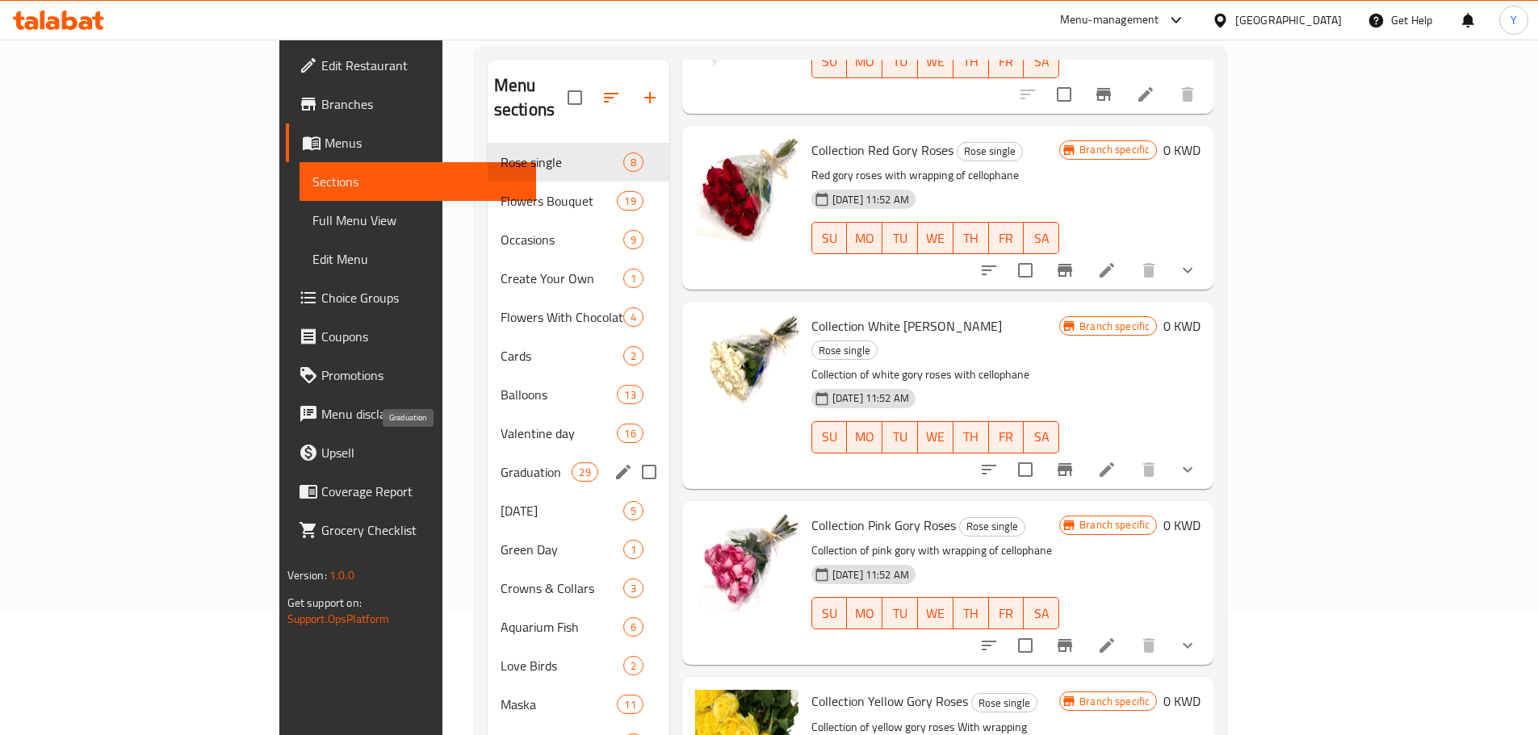
scroll to position [124, 0]
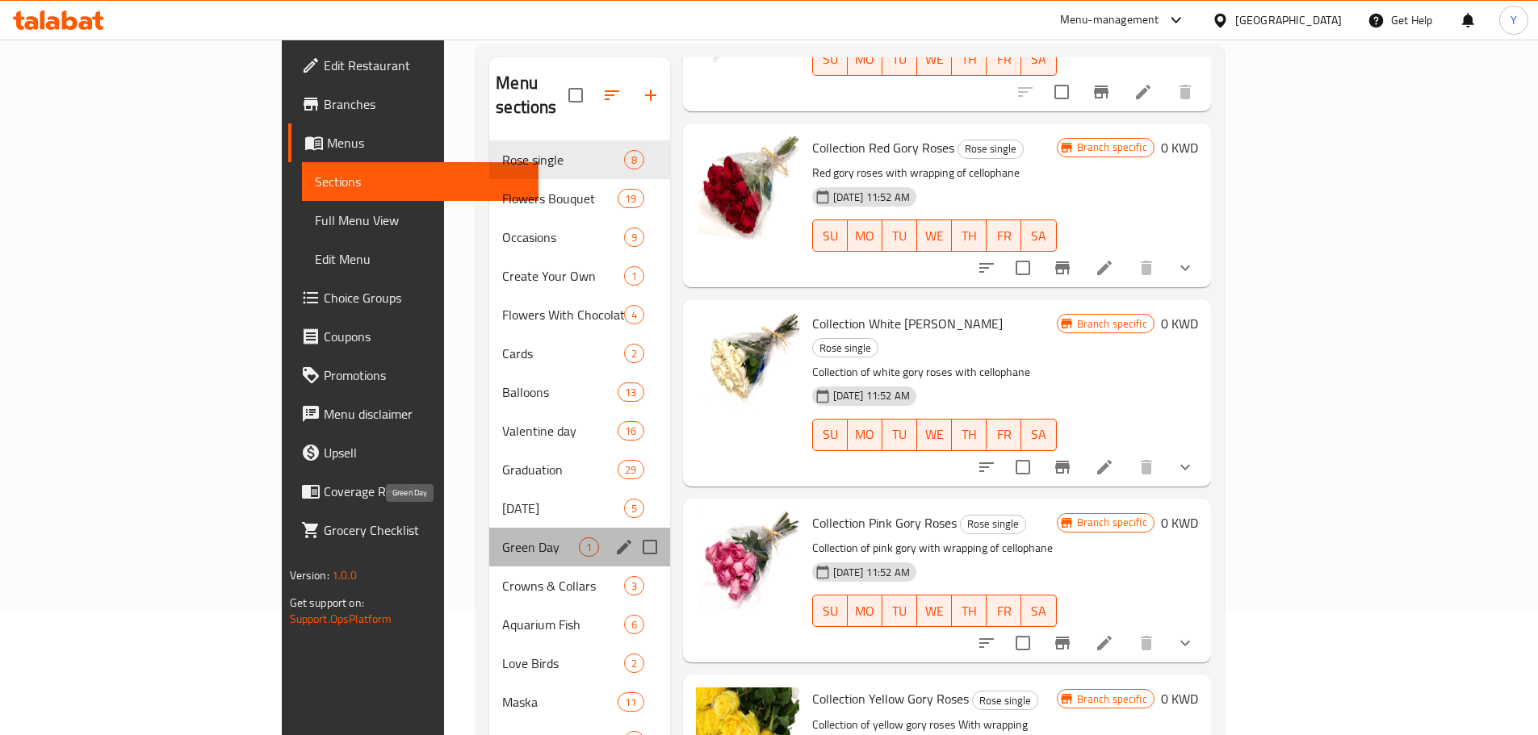
click at [502, 538] on span "Green Day" at bounding box center [540, 547] width 76 height 19
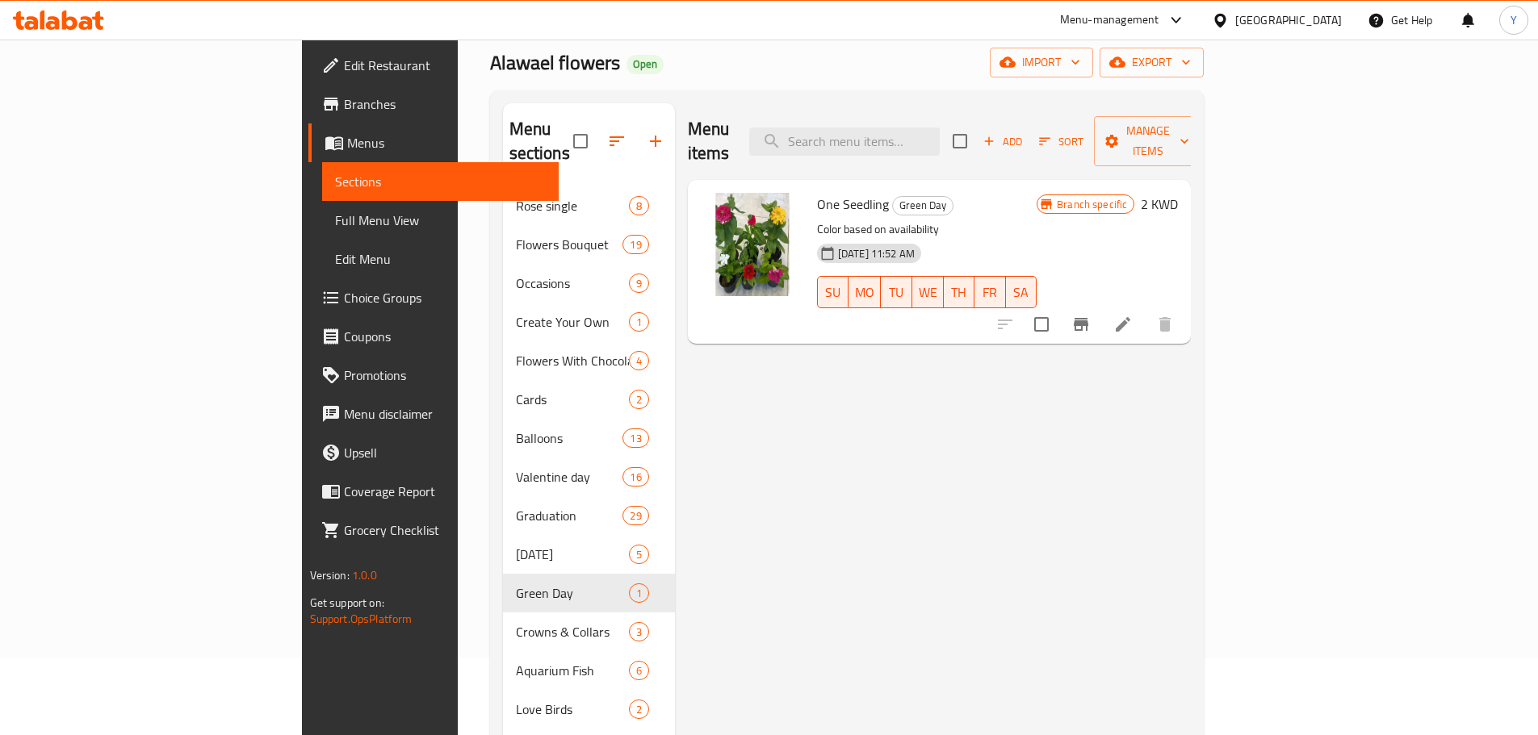
scroll to position [77, 0]
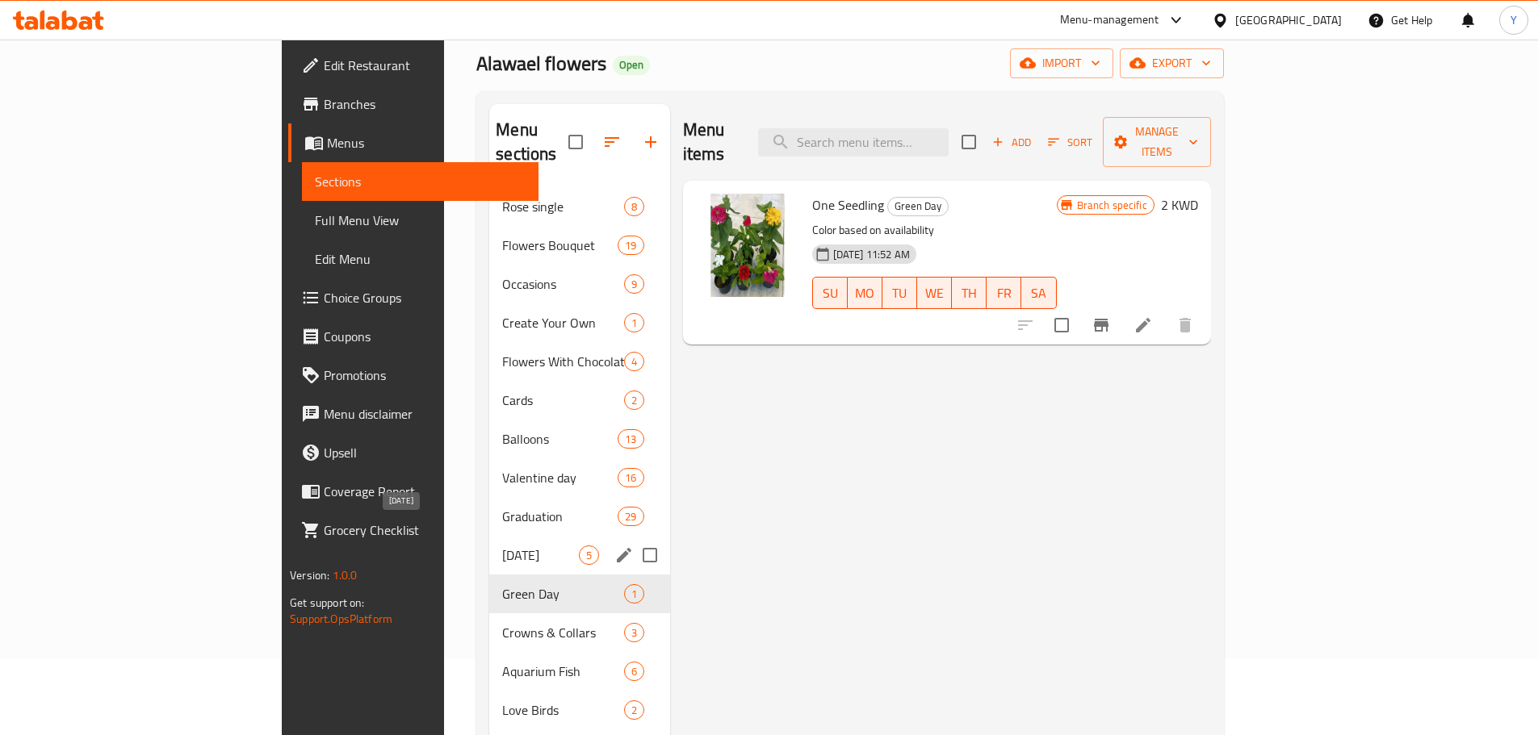
click at [502, 546] on span "[DATE]" at bounding box center [540, 555] width 76 height 19
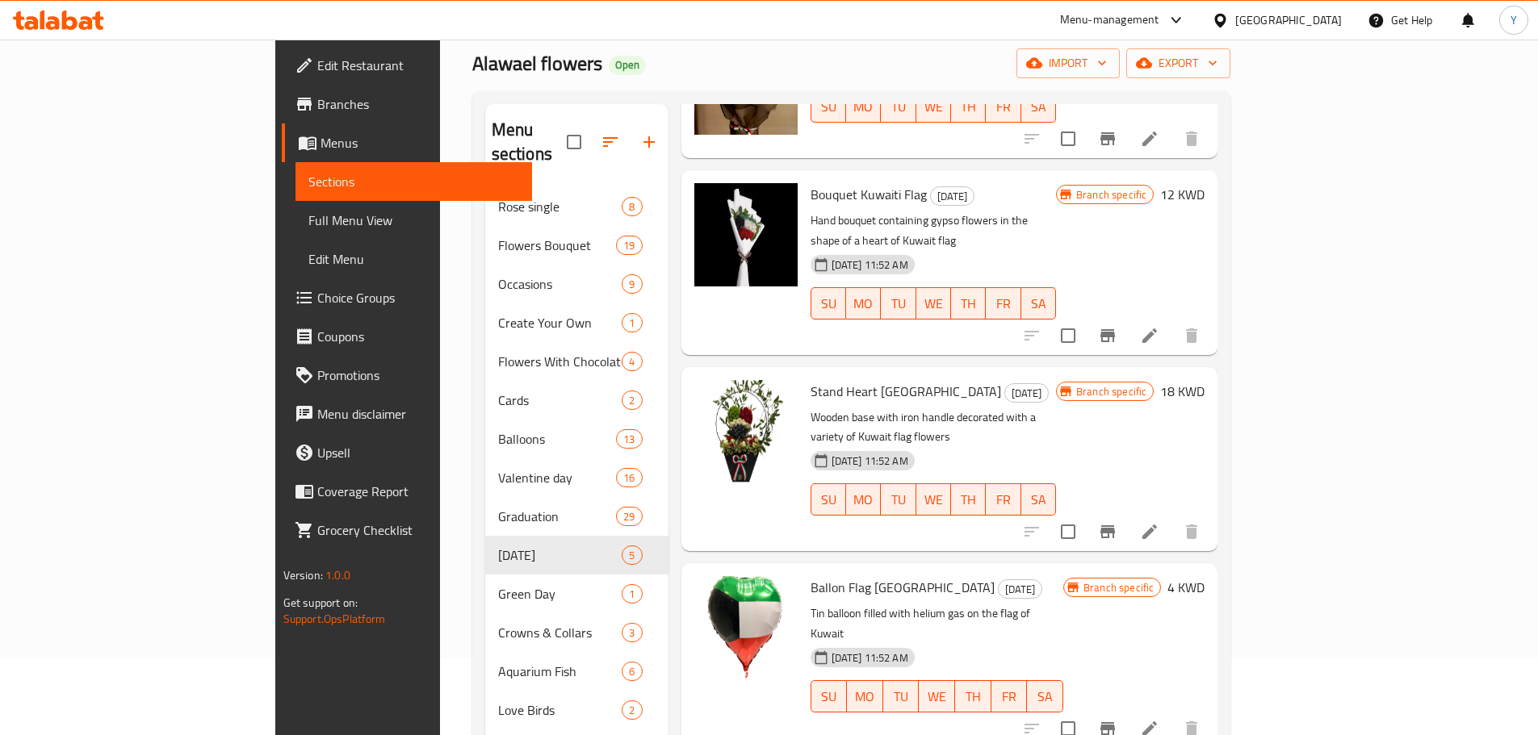
scroll to position [226, 0]
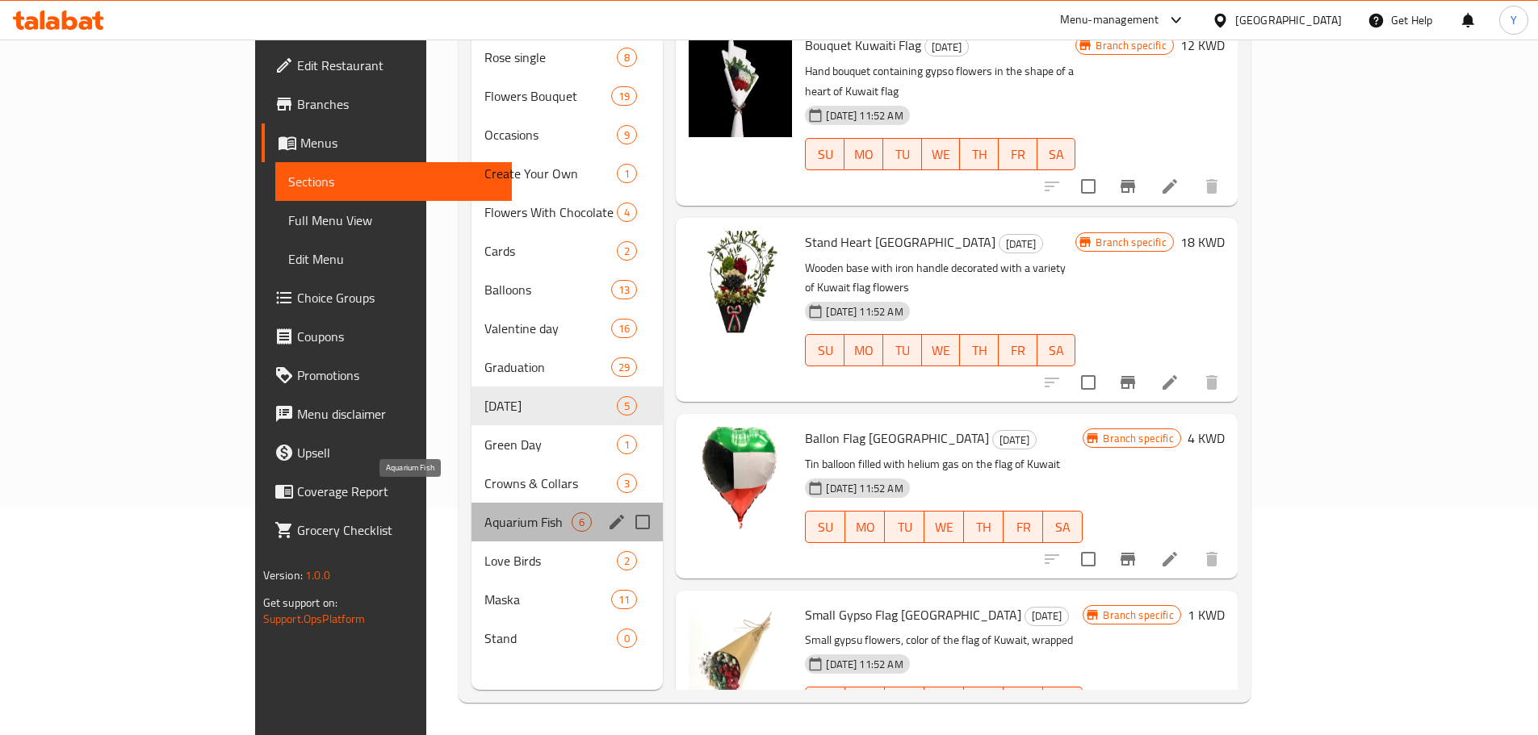
click at [484, 513] on span "Aquarium Fish" at bounding box center [527, 522] width 87 height 19
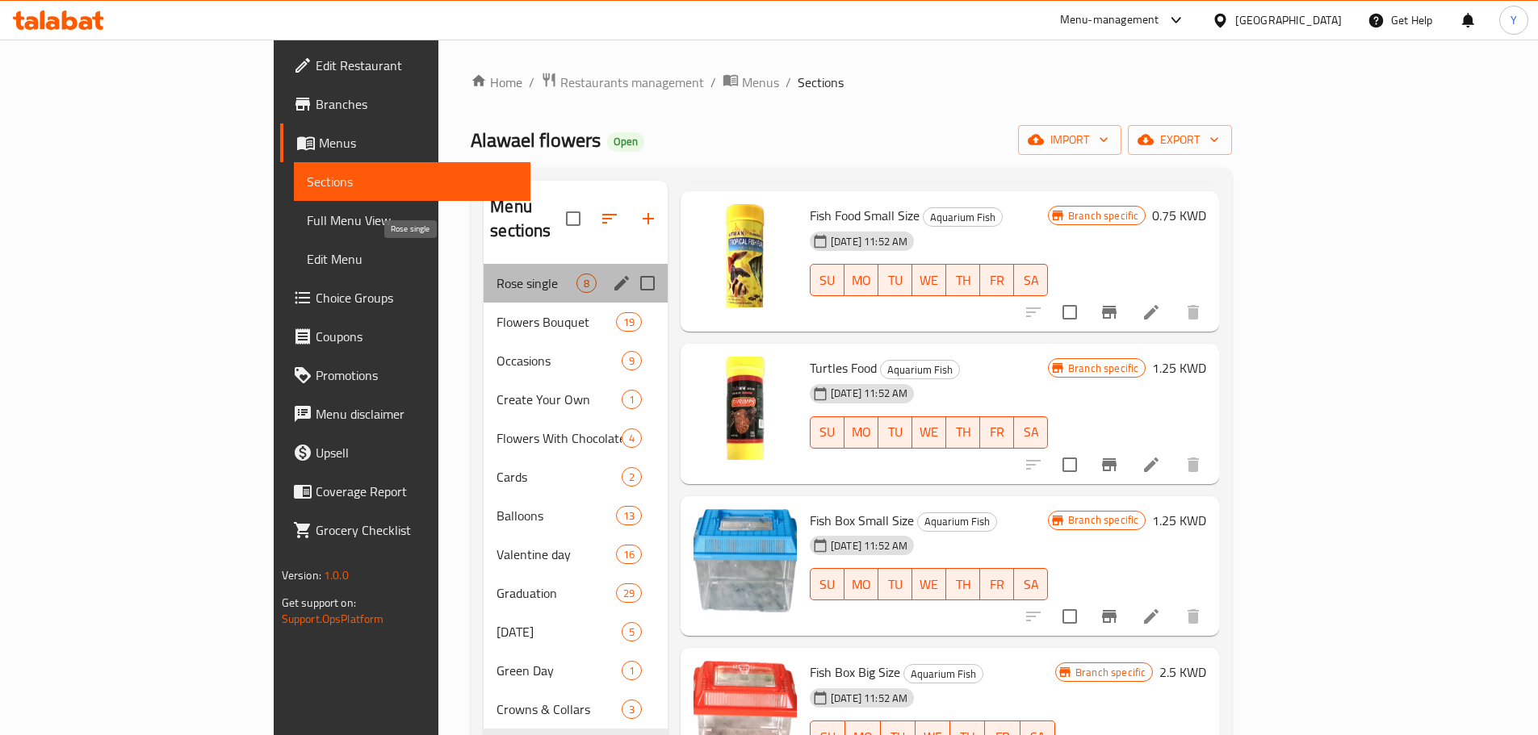
click at [496, 274] on span "Rose single" at bounding box center [536, 283] width 80 height 19
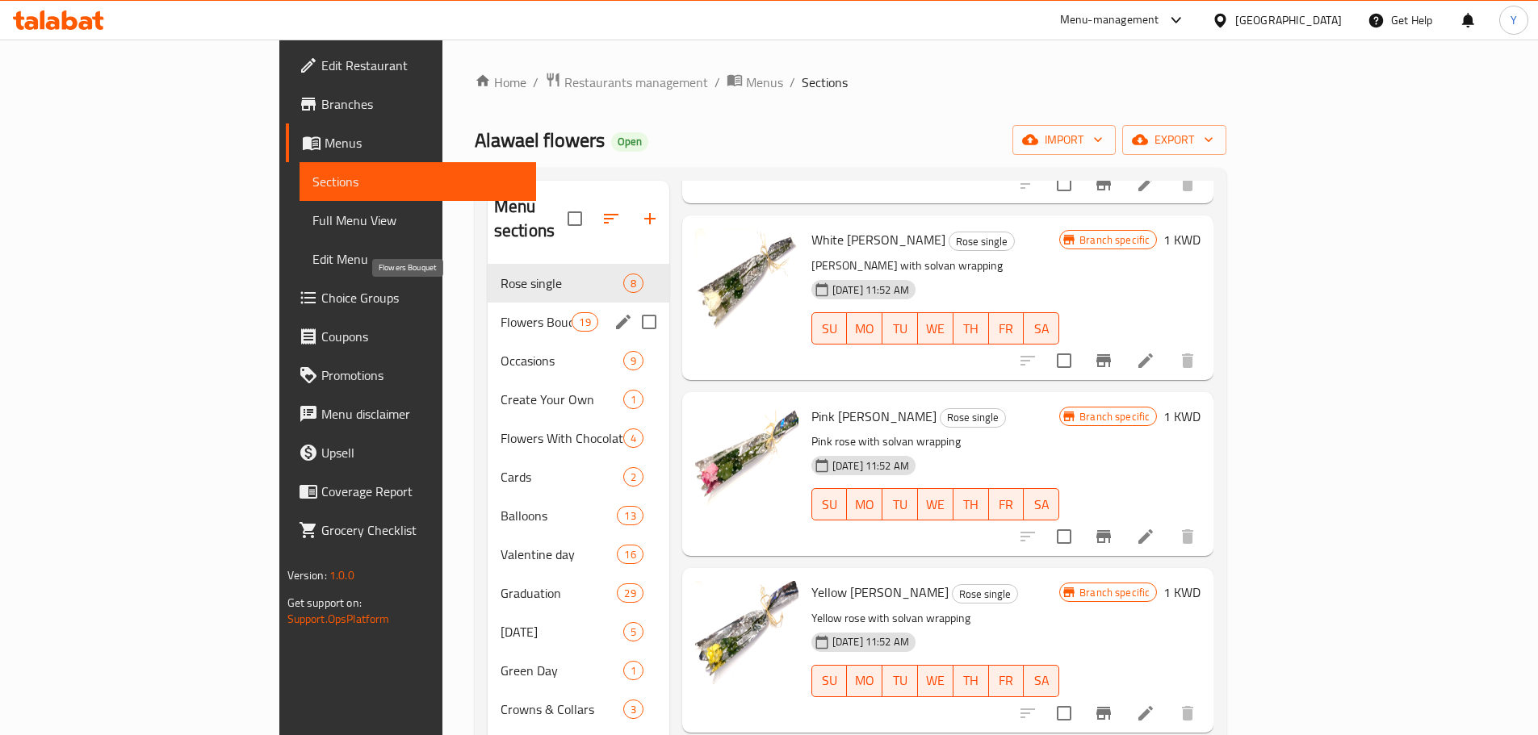
click at [500, 312] on span "Flowers Bouquet" at bounding box center [536, 321] width 72 height 19
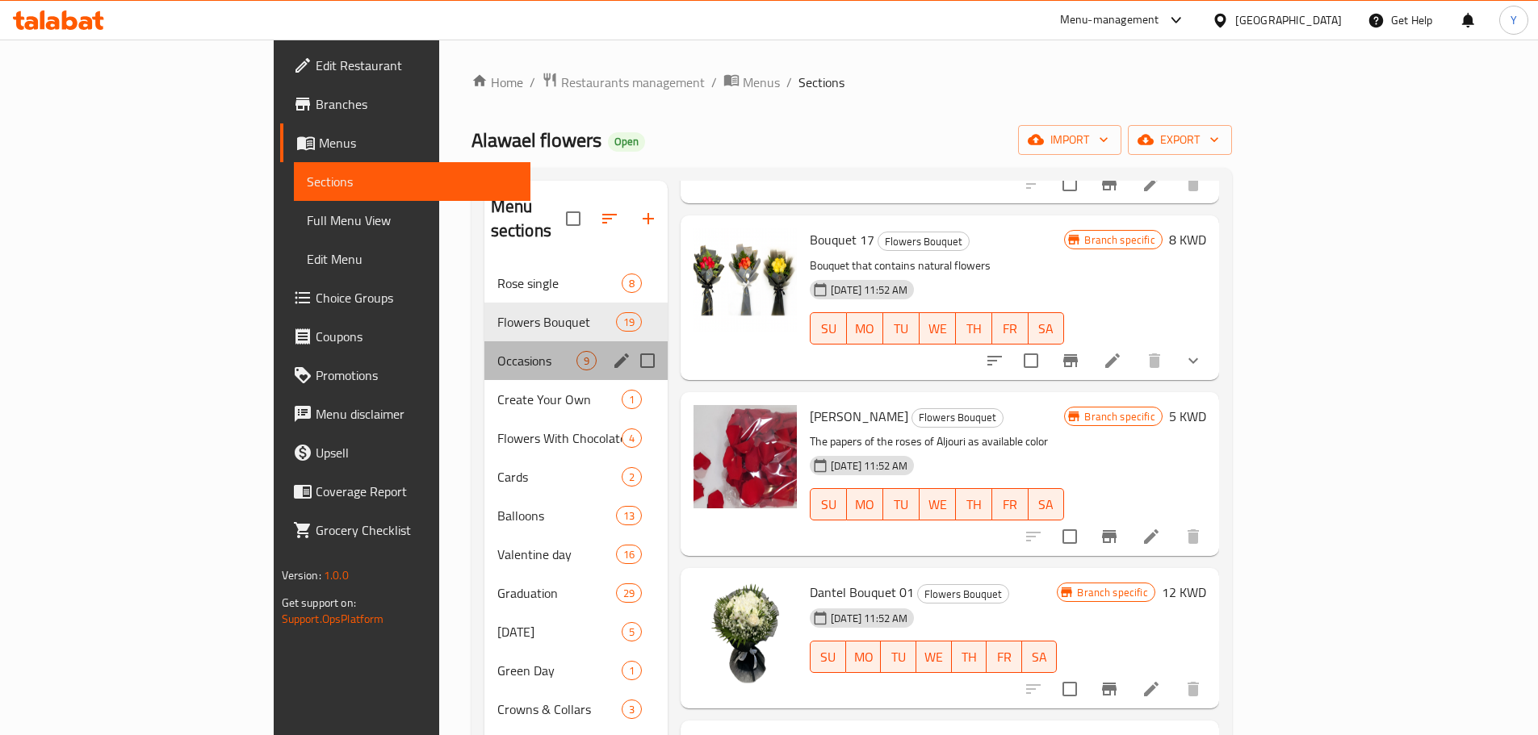
click at [484, 351] on div "Occasions 9" at bounding box center [576, 360] width 184 height 39
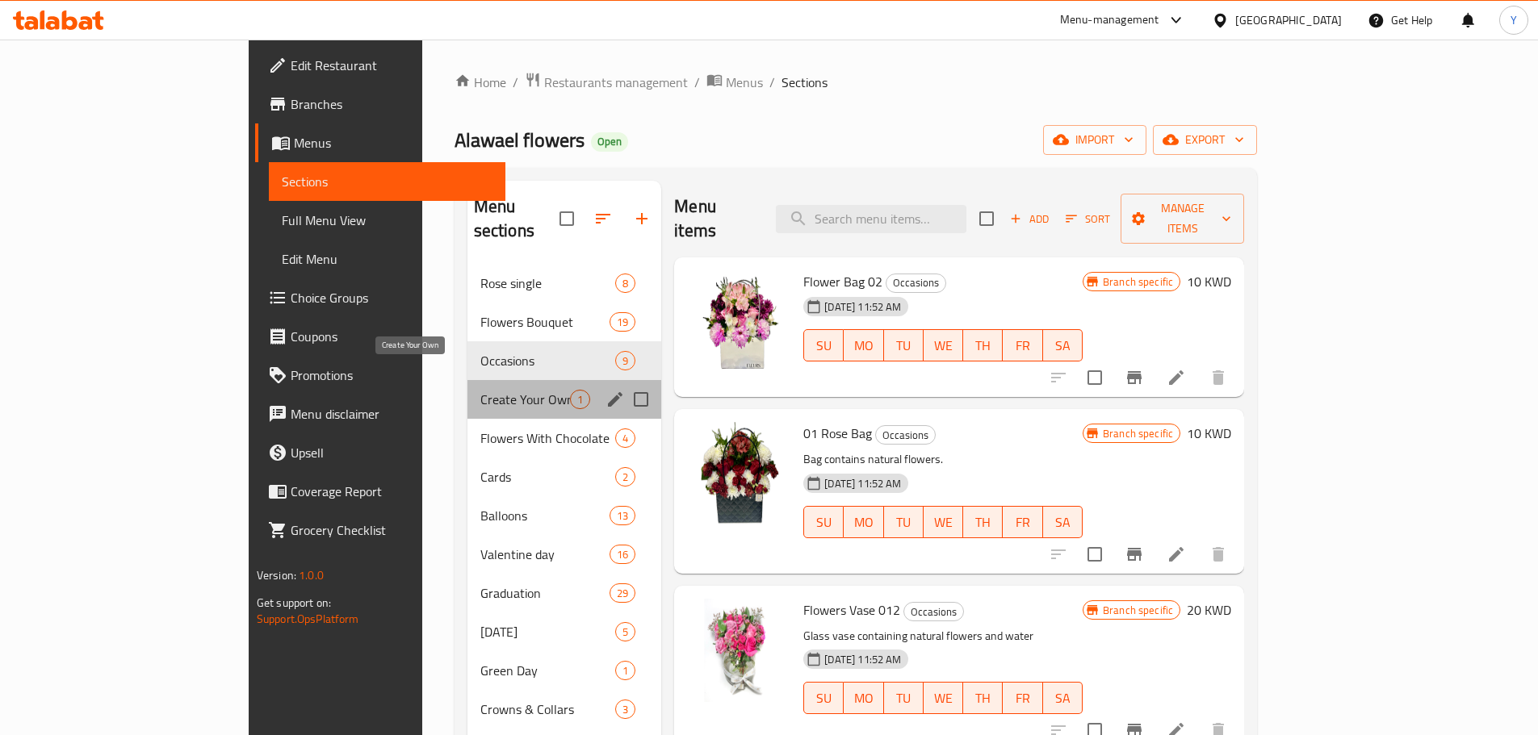
click at [480, 390] on span "Create Your Own" at bounding box center [525, 399] width 90 height 19
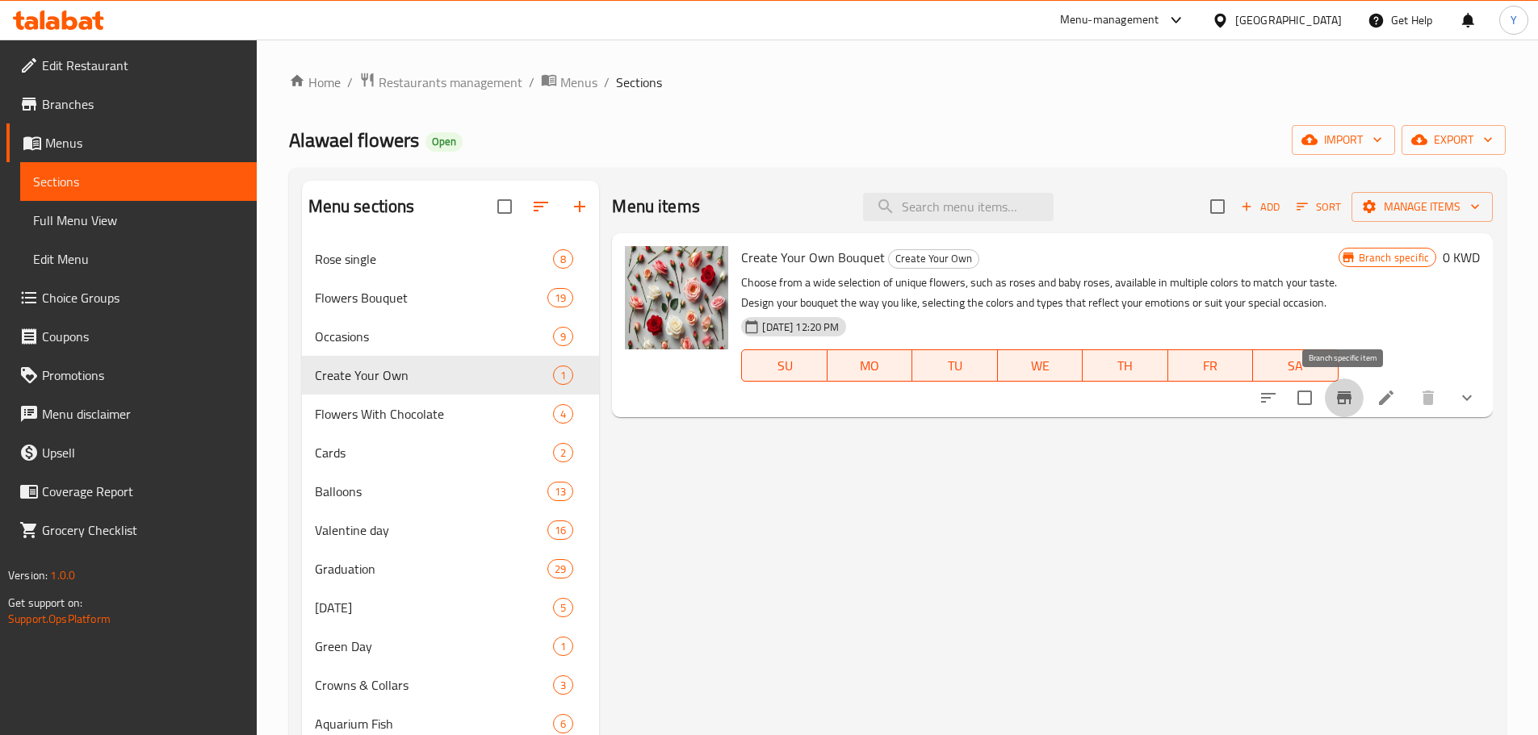
click at [1358, 394] on button "Branch-specific-item" at bounding box center [1344, 398] width 39 height 39
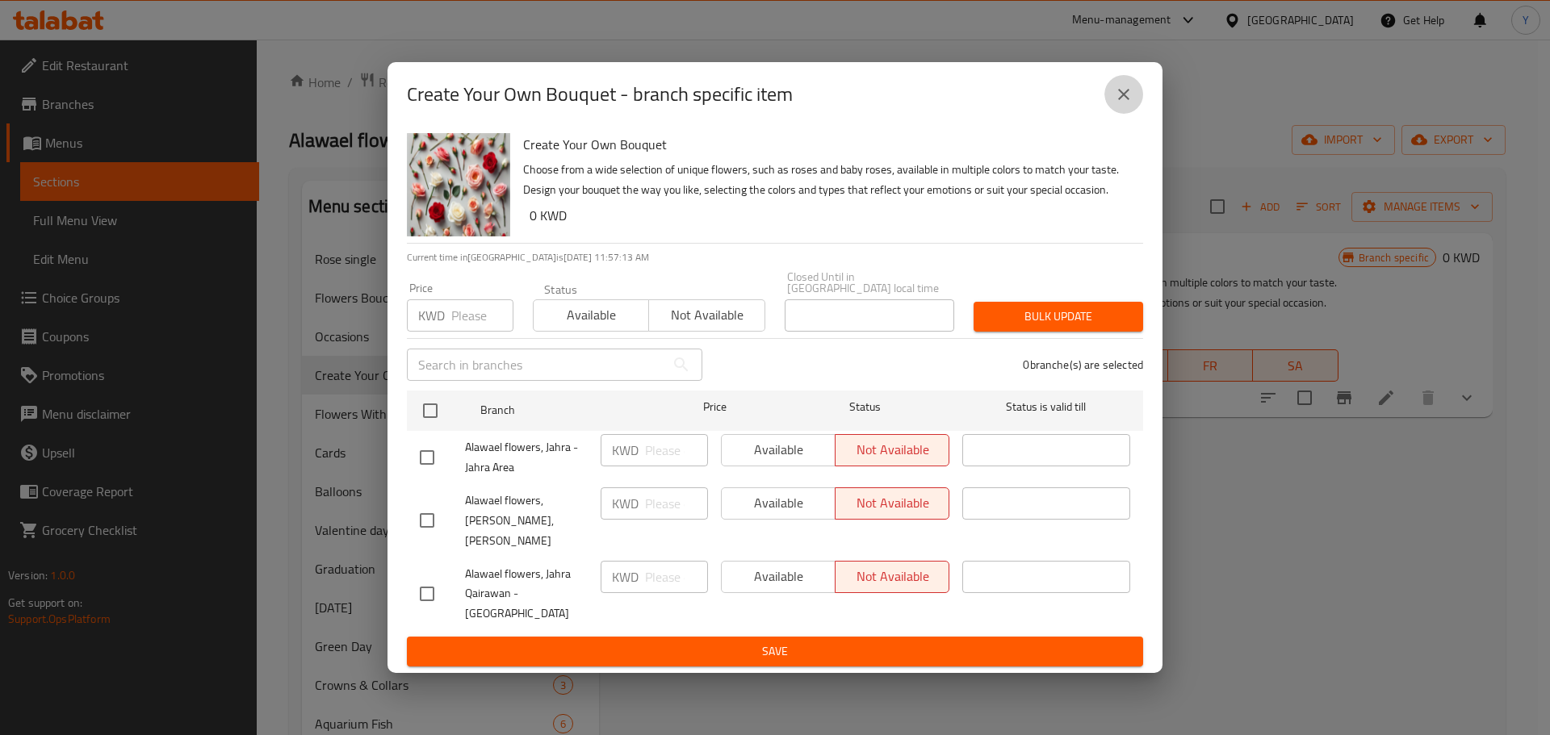
click at [1119, 104] on icon "close" at bounding box center [1123, 94] width 19 height 19
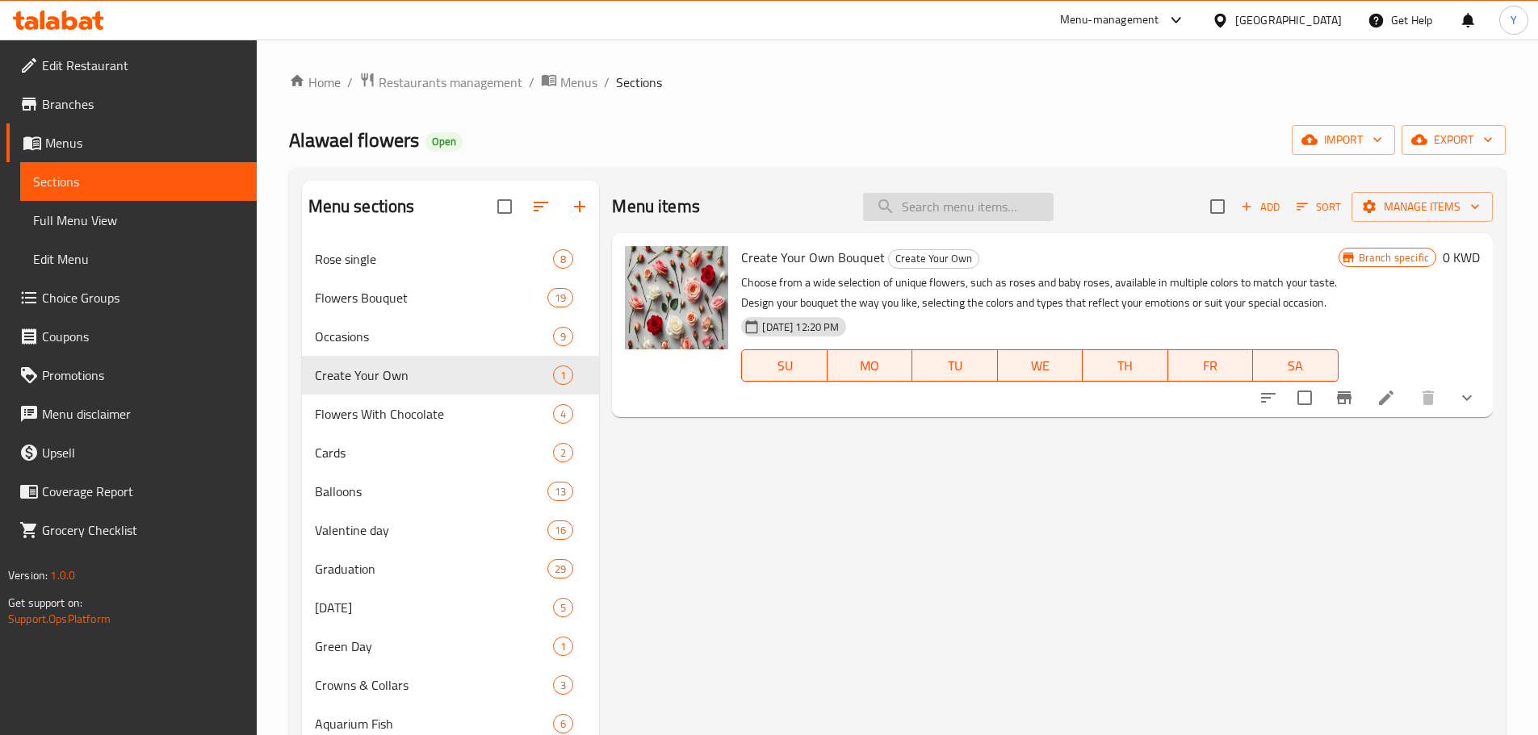
click at [953, 217] on input "search" at bounding box center [958, 207] width 190 height 28
click at [995, 284] on p "Choose from a wide selection of unique flowers, such as roses and baby roses, a…" at bounding box center [1039, 293] width 597 height 40
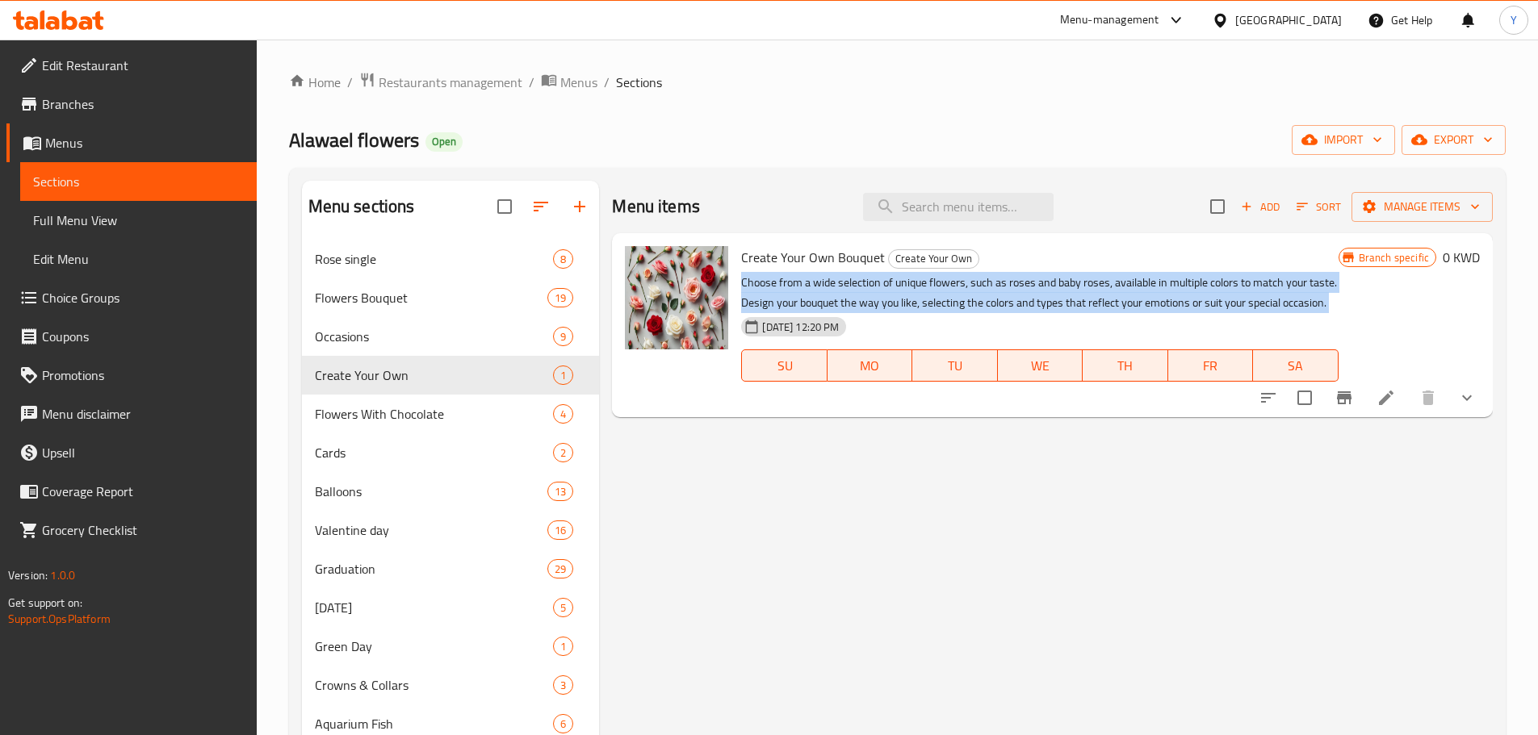
click at [995, 284] on p "Choose from a wide selection of unique flowers, such as roses and baby roses, a…" at bounding box center [1039, 293] width 597 height 40
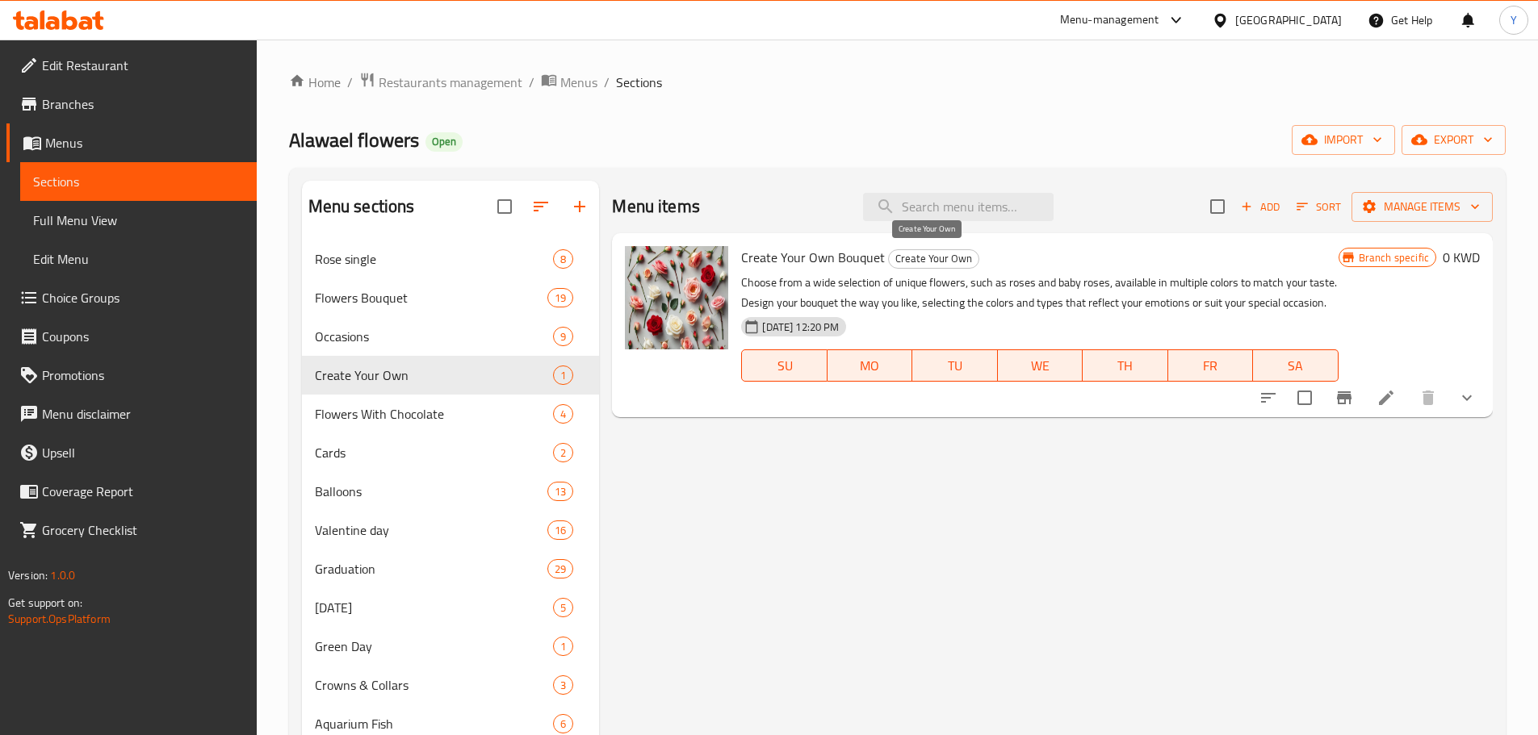
click at [916, 257] on span "Create Your Own" at bounding box center [934, 258] width 90 height 19
click at [994, 308] on p "Choose from a wide selection of unique flowers, such as roses and baby roses, a…" at bounding box center [1039, 293] width 597 height 40
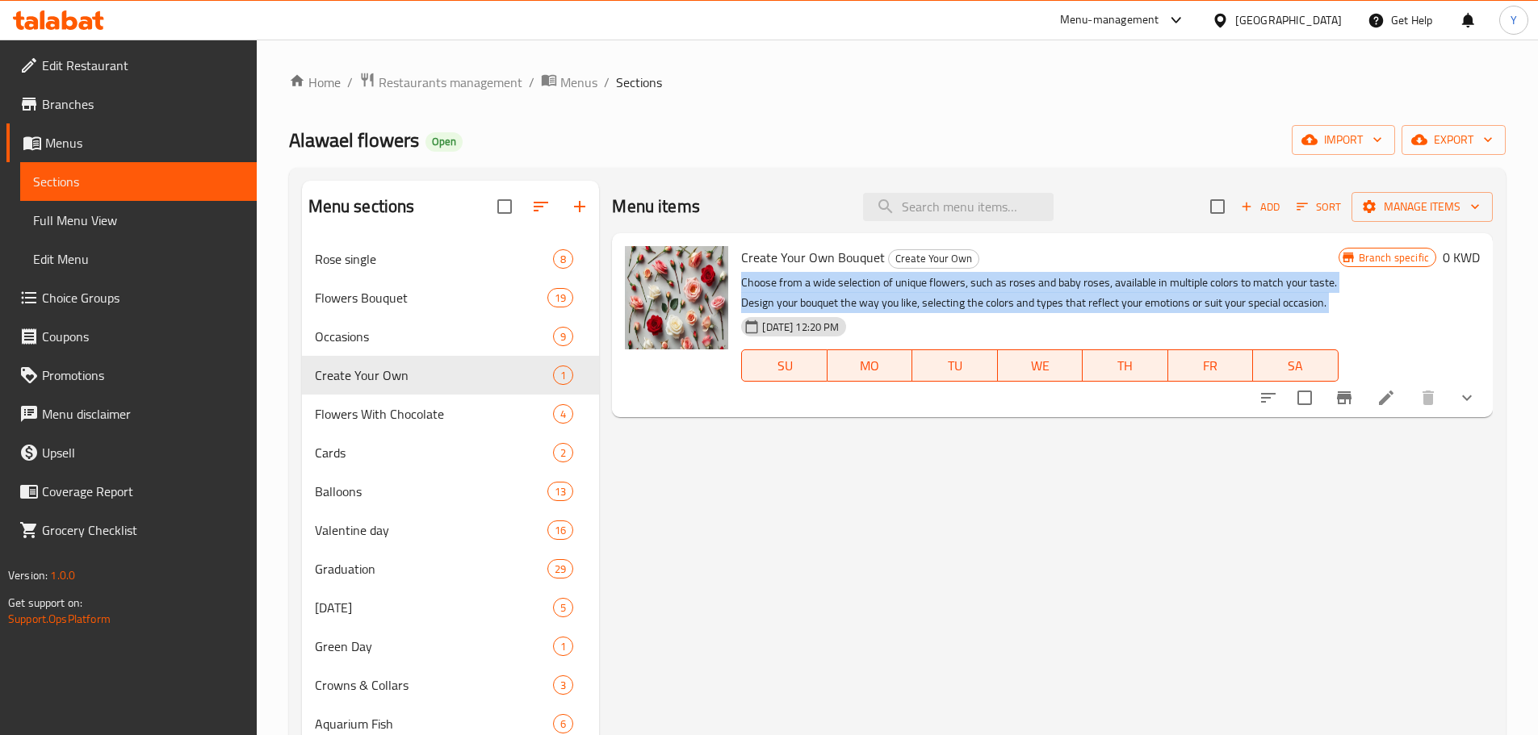
click at [994, 308] on p "Choose from a wide selection of unique flowers, such as roses and baby roses, a…" at bounding box center [1039, 293] width 597 height 40
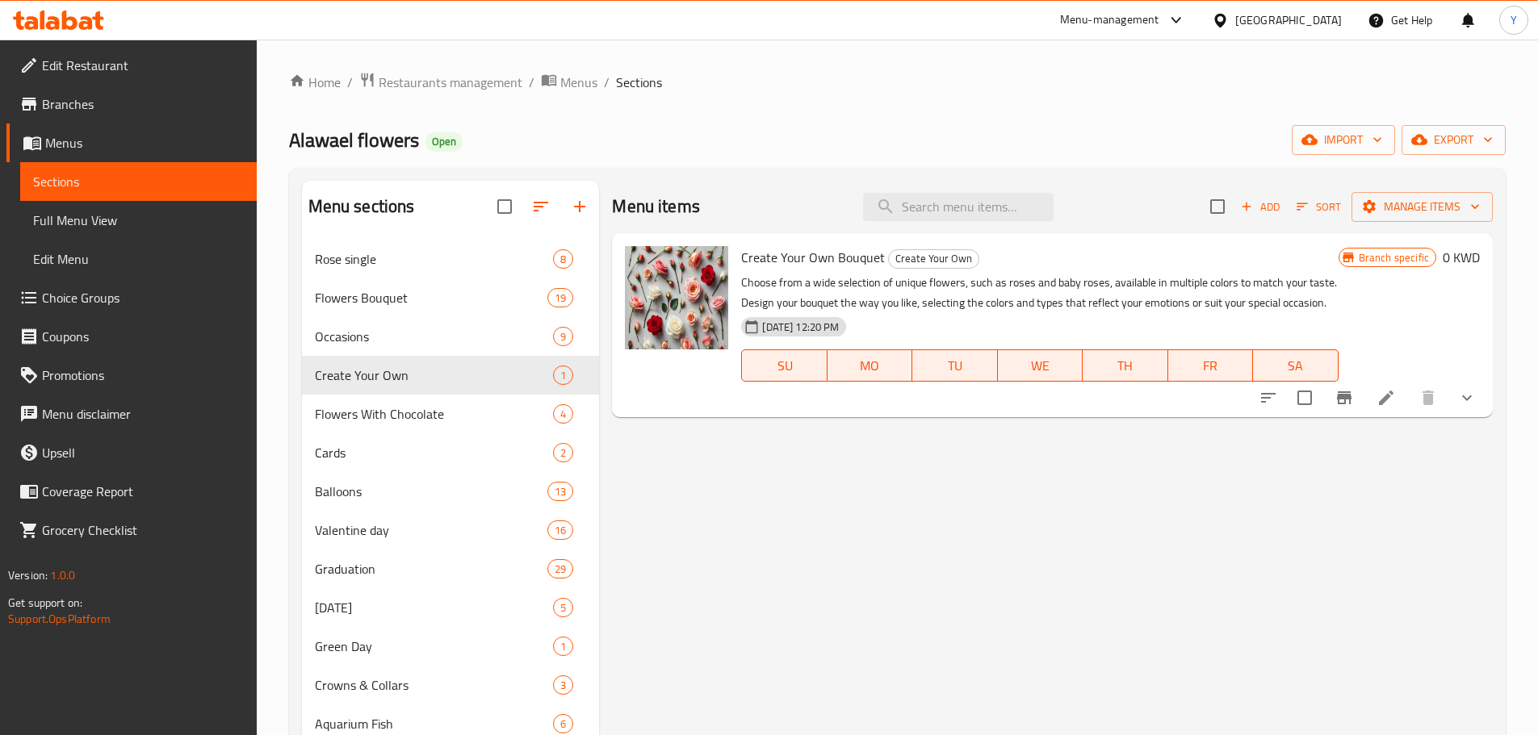
click at [799, 321] on span "[DATE] 12:20 PM" at bounding box center [801, 327] width 90 height 15
click at [944, 316] on div "[DATE] 12:20 PM SU MO TU WE TH FR SA" at bounding box center [1039, 354] width 609 height 87
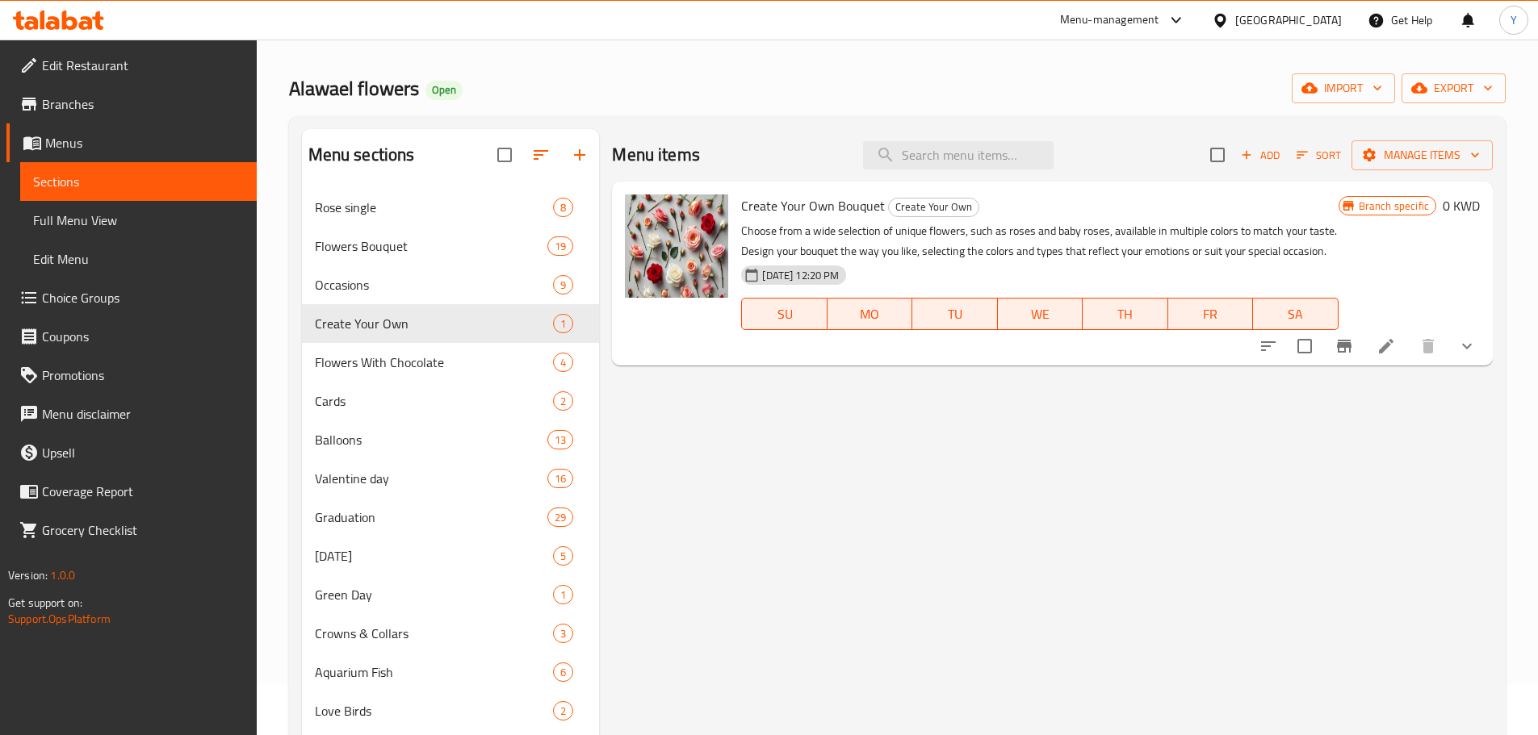
scroll to position [54, 0]
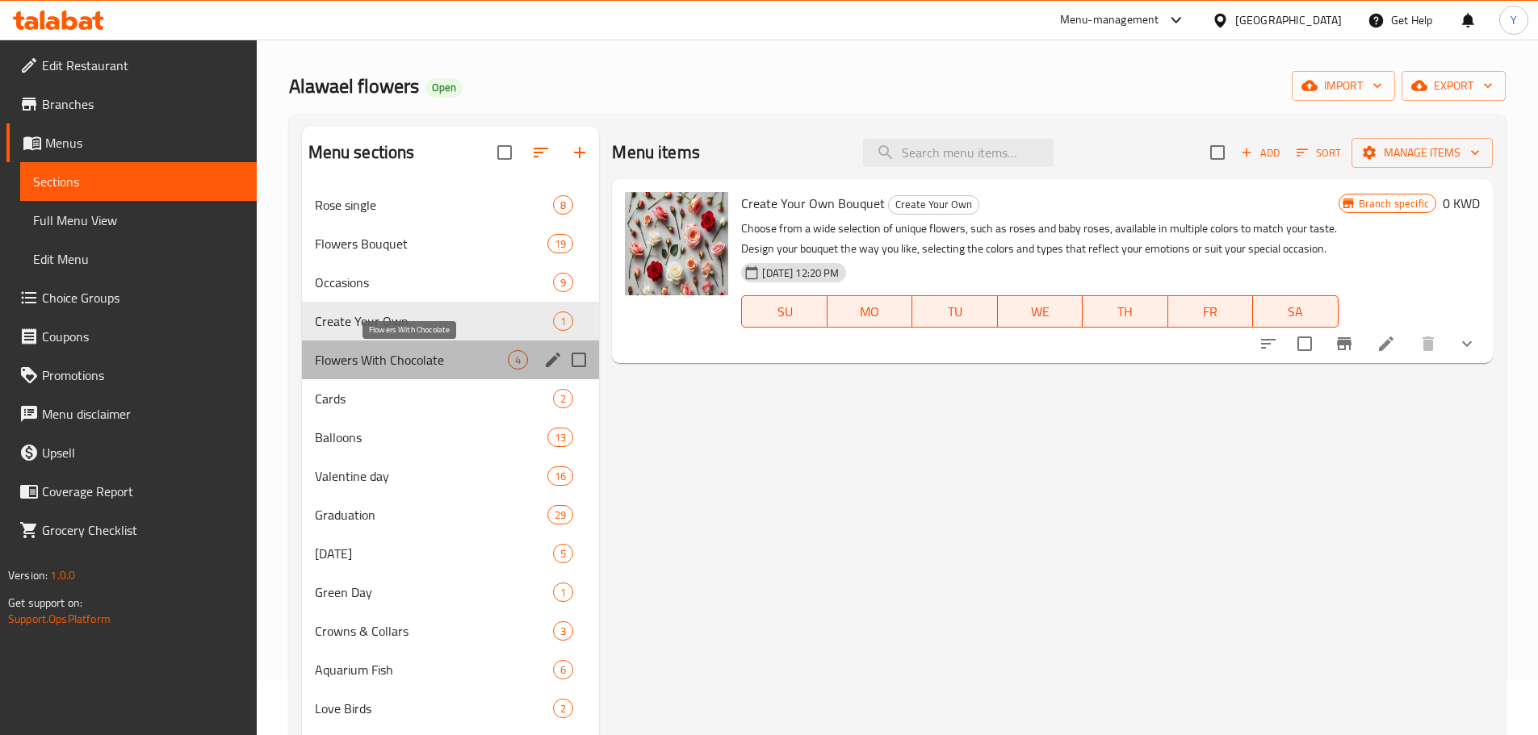
click at [473, 362] on span "Flowers With Chocolate" at bounding box center [412, 359] width 194 height 19
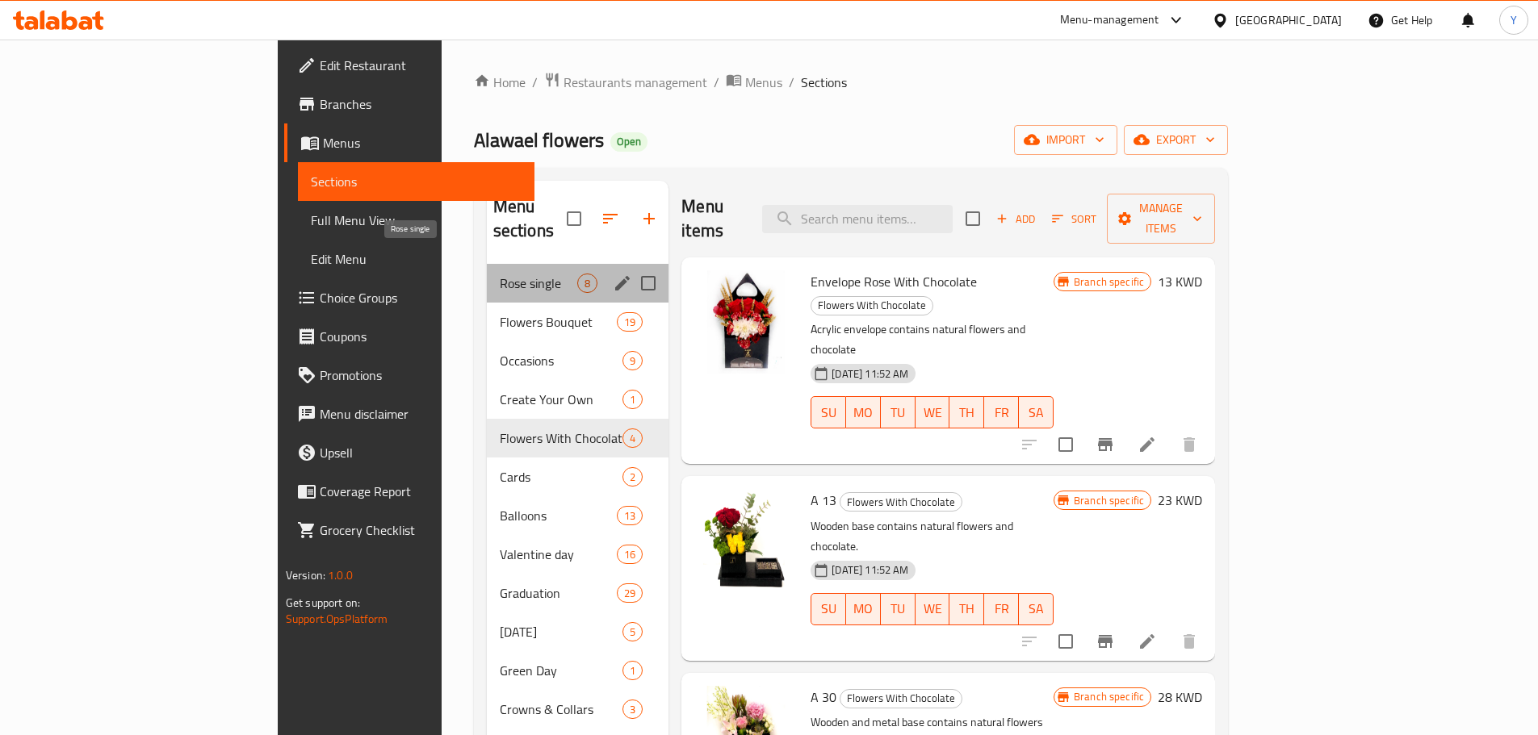
click at [500, 274] on span "Rose single" at bounding box center [538, 283] width 77 height 19
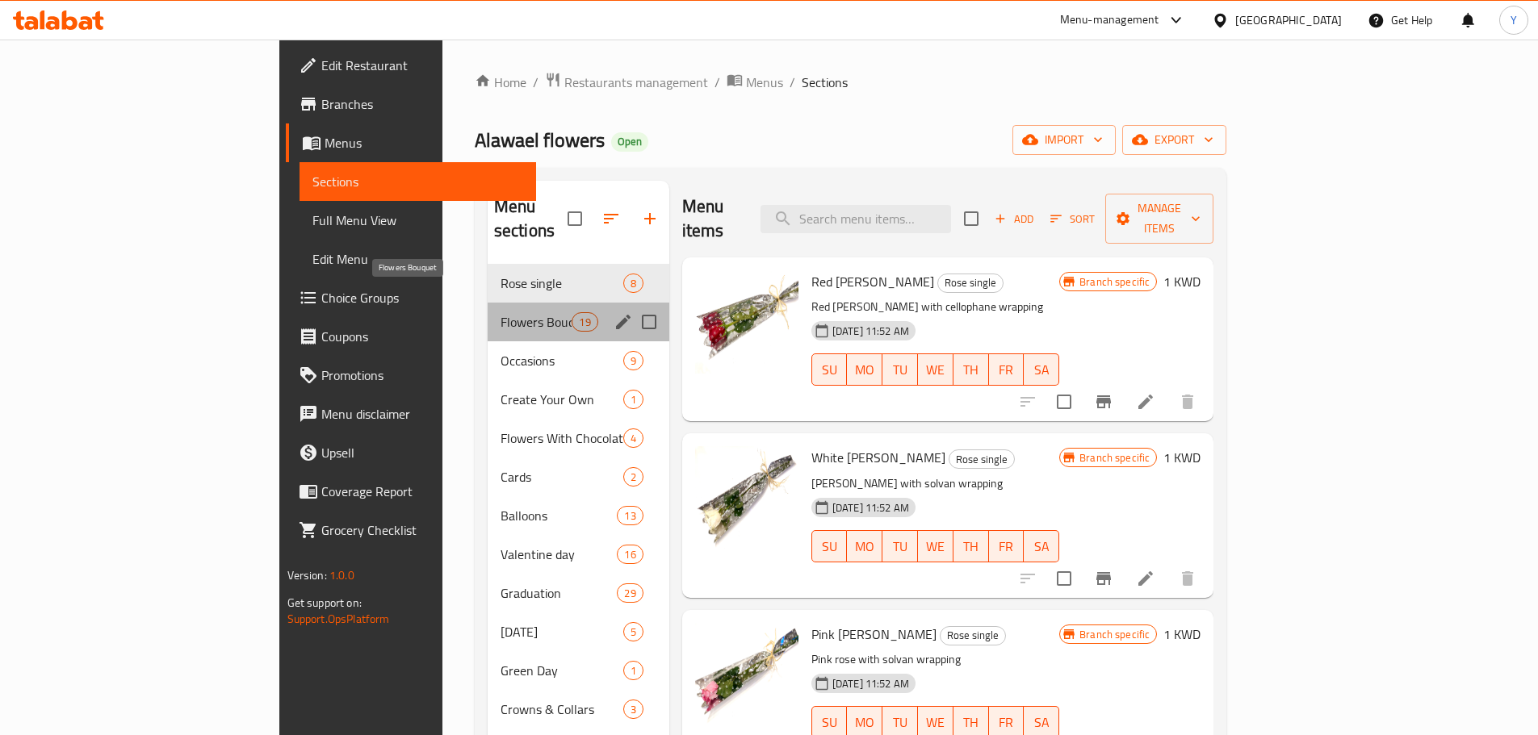
click at [500, 312] on span "Flowers Bouquet" at bounding box center [536, 321] width 72 height 19
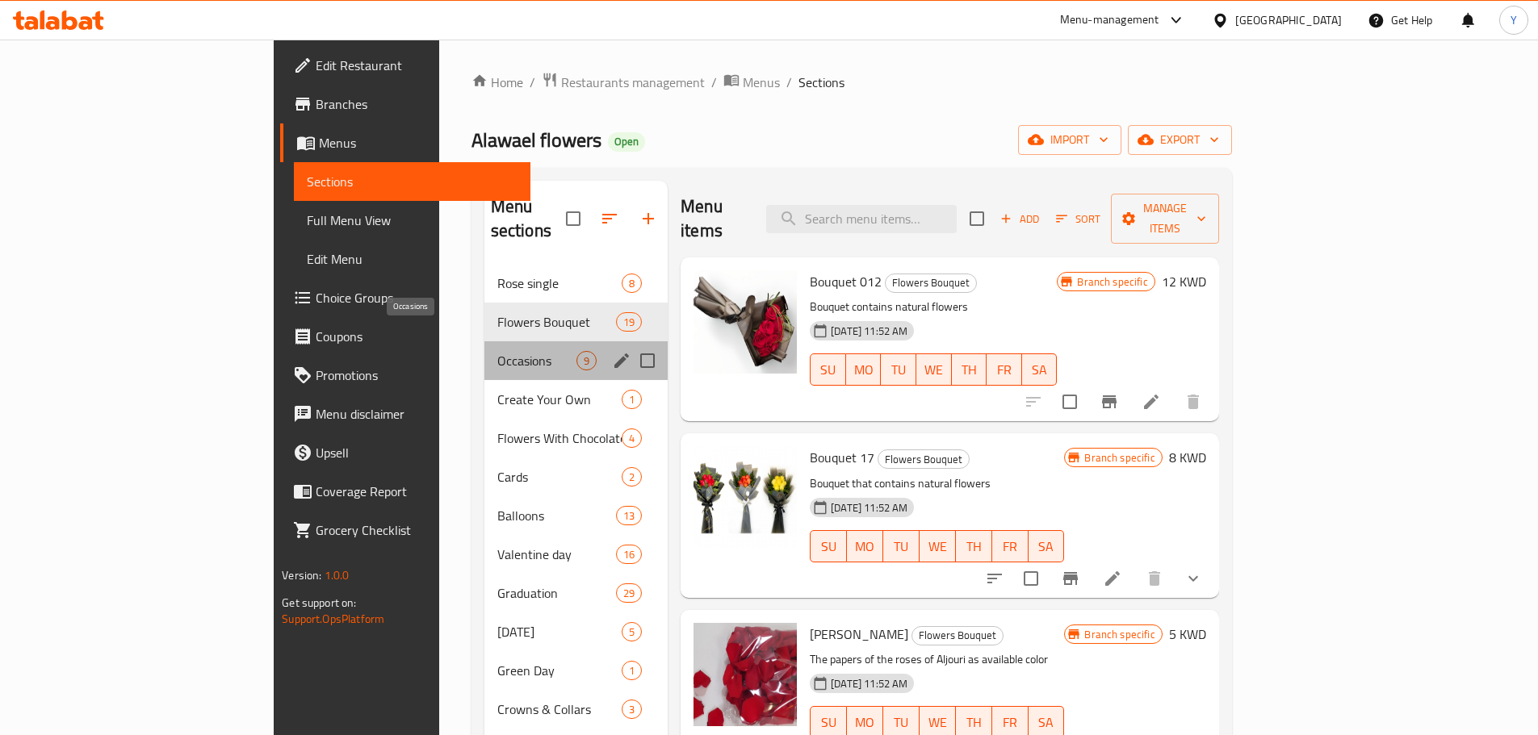
click at [497, 351] on span "Occasions" at bounding box center [536, 360] width 79 height 19
